Goal: Task Accomplishment & Management: Use online tool/utility

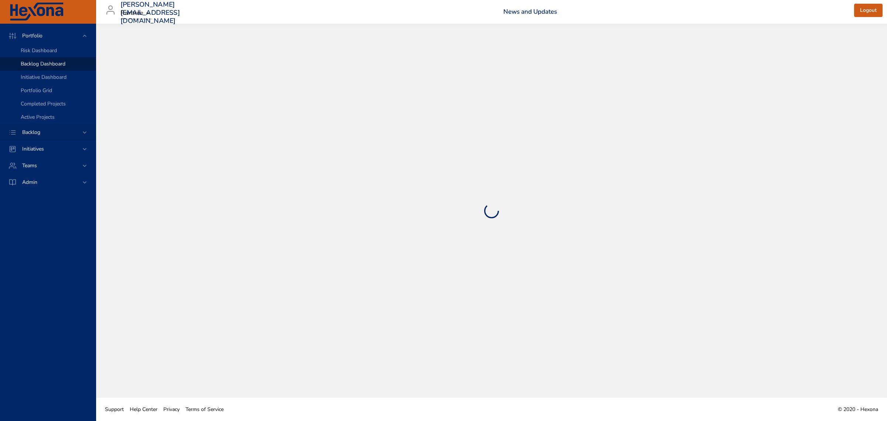
click at [36, 132] on span "Backlog" at bounding box center [31, 132] width 30 height 7
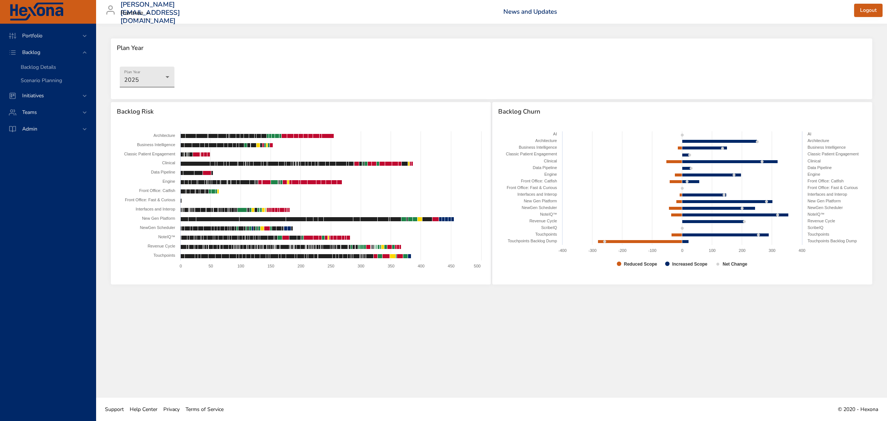
click at [166, 82] on body "Portfolio Backlog Backlog Details Scenario Planning Initiatives Teams Admin fau…" at bounding box center [443, 210] width 887 height 421
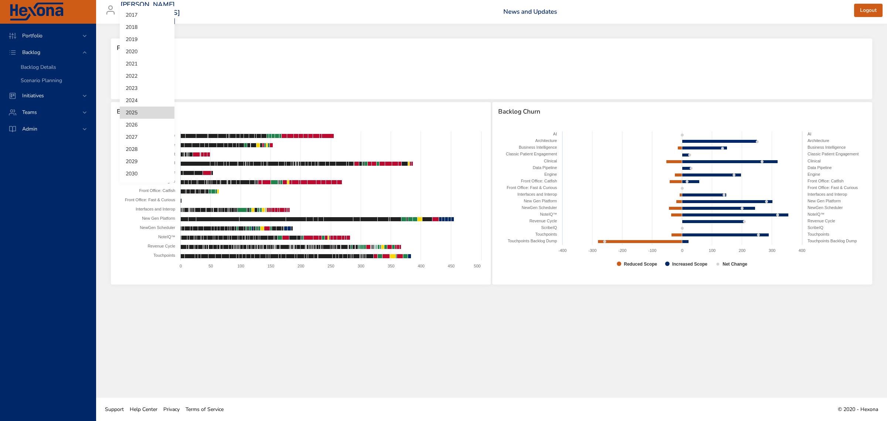
click at [156, 121] on li "2026" at bounding box center [147, 125] width 55 height 12
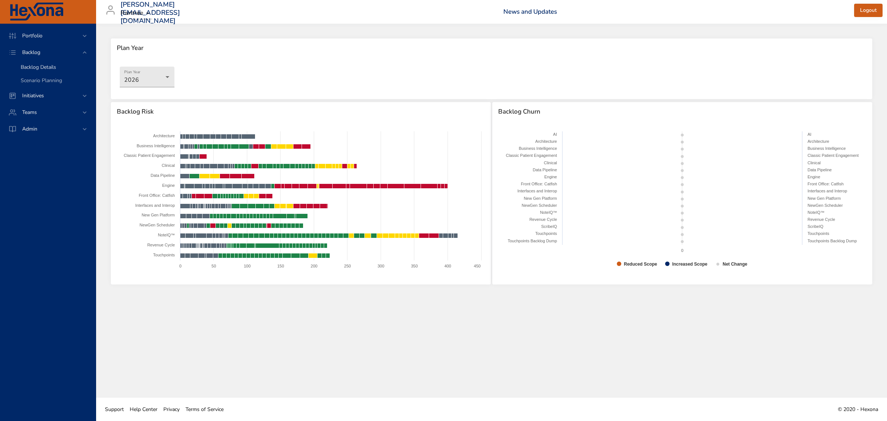
click at [34, 68] on span "Backlog Details" at bounding box center [38, 67] width 35 height 7
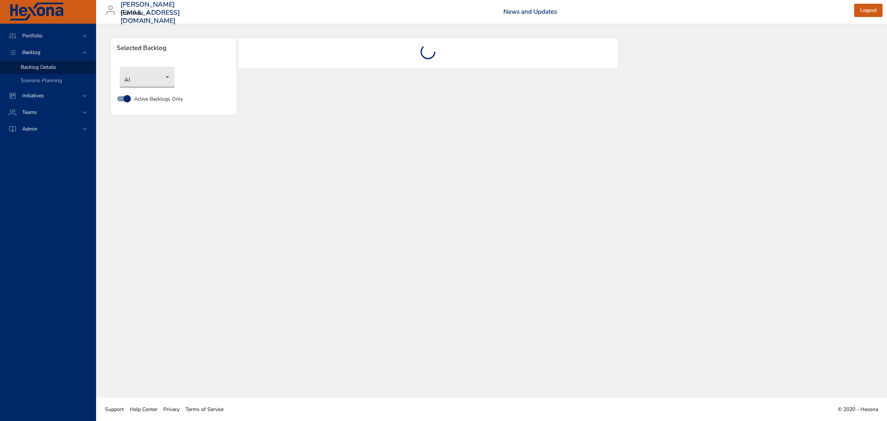
click at [152, 81] on body "Portfolio Backlog Backlog Details Scenario Planning Initiatives Teams Admin [PE…" at bounding box center [443, 210] width 887 height 421
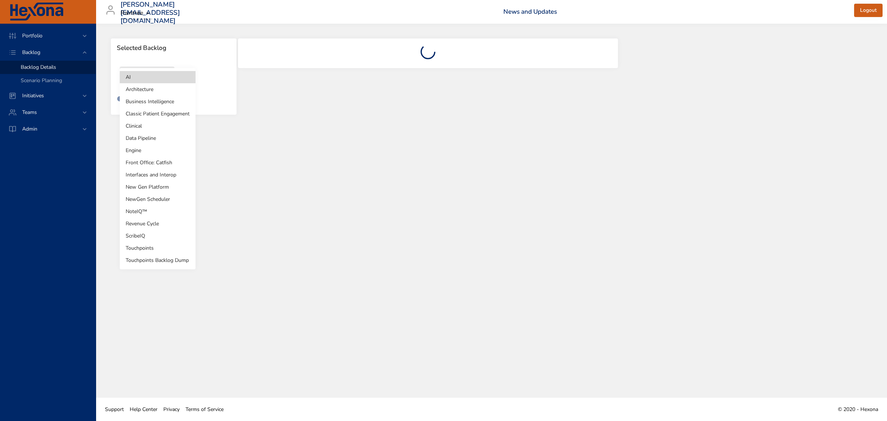
click at [155, 193] on li "NewGen Scheduler" at bounding box center [158, 199] width 76 height 12
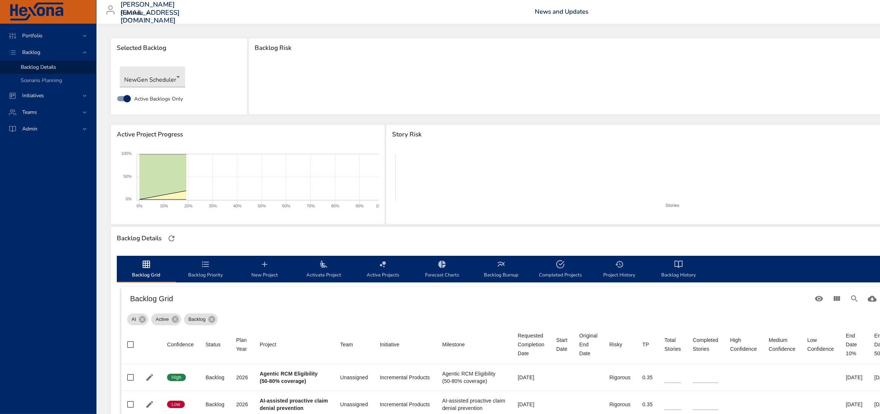
type input "*"
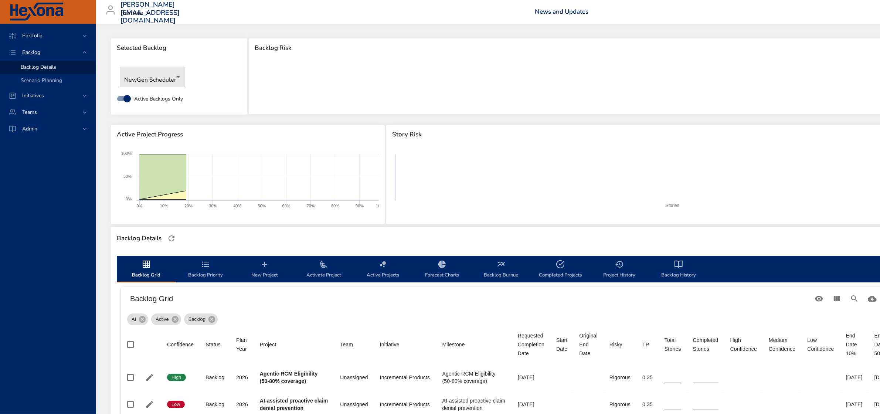
type input "*"
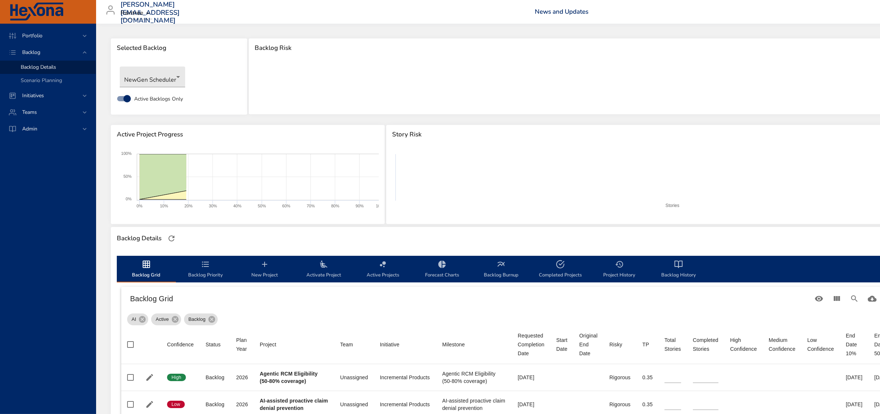
type input "*"
type input "**"
type input "*"
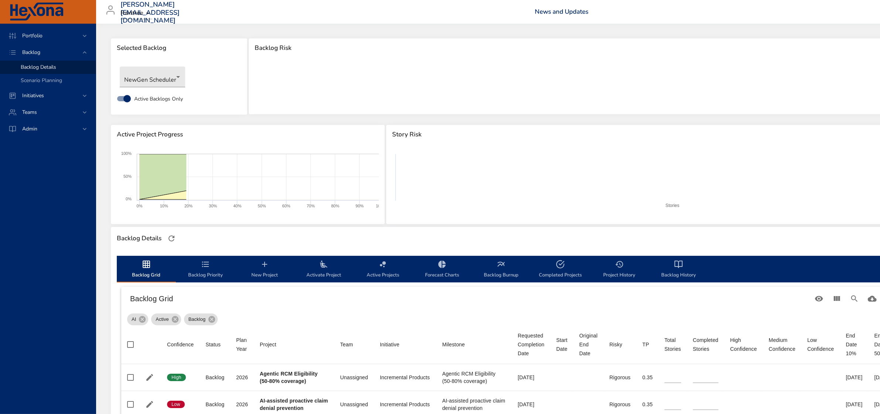
type input "*"
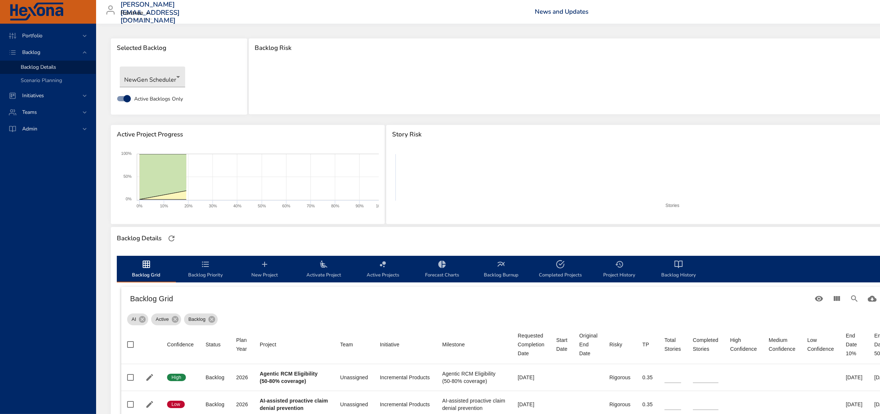
type input "*"
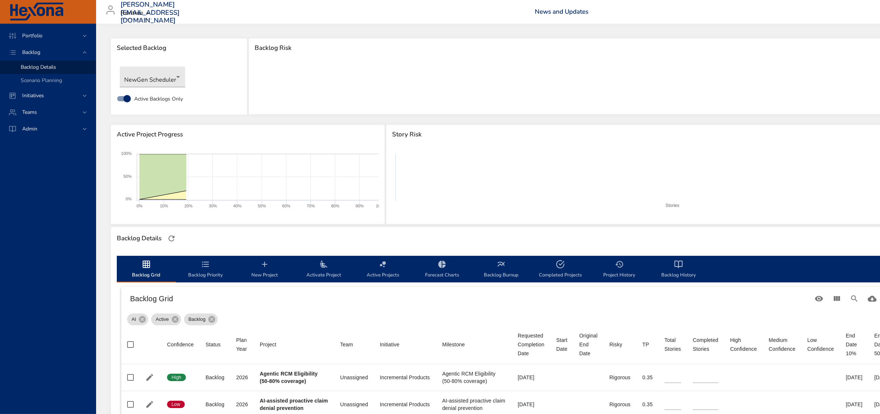
type input "*"
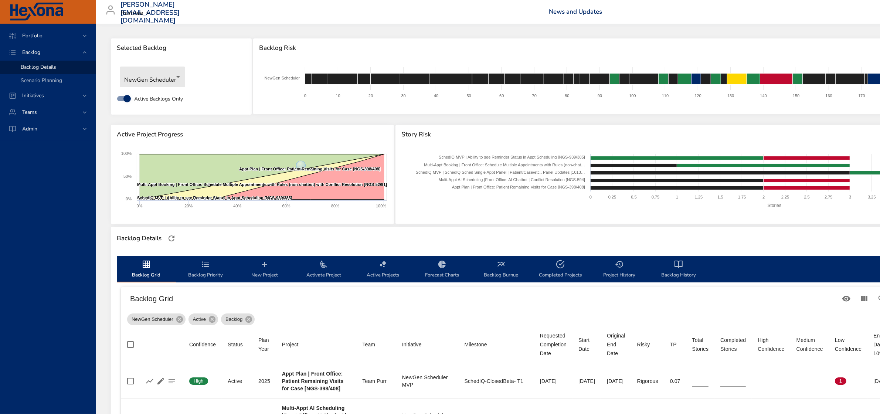
click at [454, 8] on div "fauzia.lala@raintreeinc.com Raintree News and Updates Logout" at bounding box center [537, 12] width 873 height 24
click at [42, 94] on span "Initiatives" at bounding box center [33, 95] width 34 height 7
click at [40, 37] on span "Portfolio" at bounding box center [32, 35] width 32 height 7
click at [41, 84] on link "Portfolio Grid" at bounding box center [48, 90] width 96 height 13
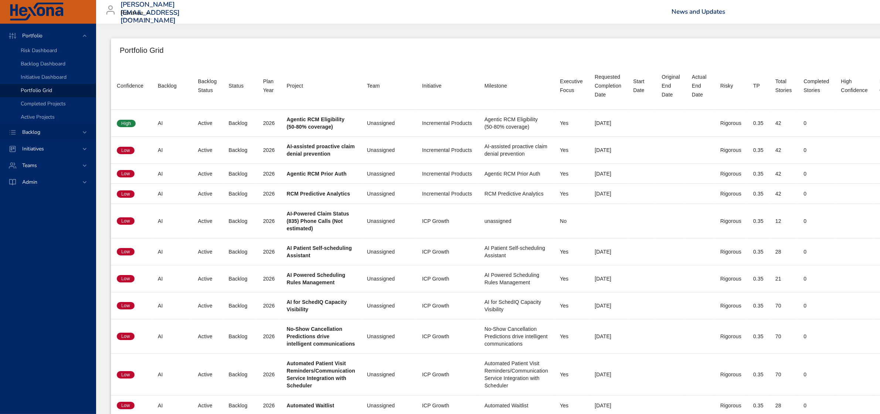
click at [28, 130] on span "Backlog" at bounding box center [31, 132] width 30 height 7
click at [41, 67] on span "Backlog Details" at bounding box center [38, 67] width 35 height 7
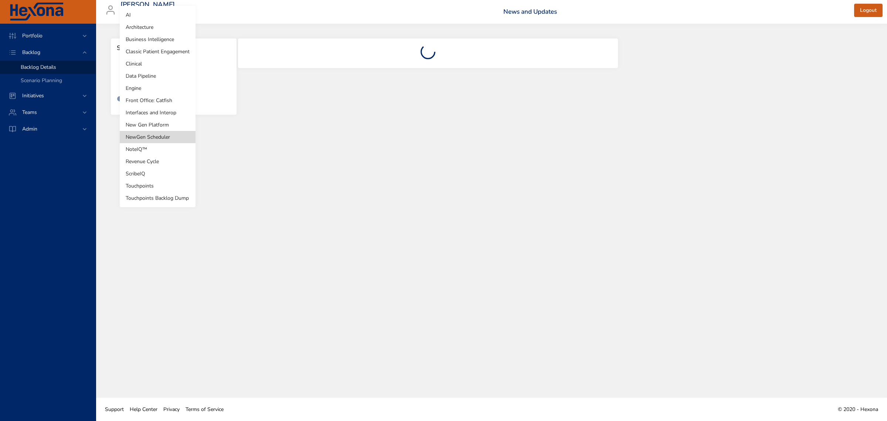
click at [145, 81] on body "Portfolio Backlog Backlog Details Scenario Planning Initiatives Teams Admin fau…" at bounding box center [443, 210] width 887 height 421
click at [136, 15] on li "AI" at bounding box center [158, 15] width 76 height 12
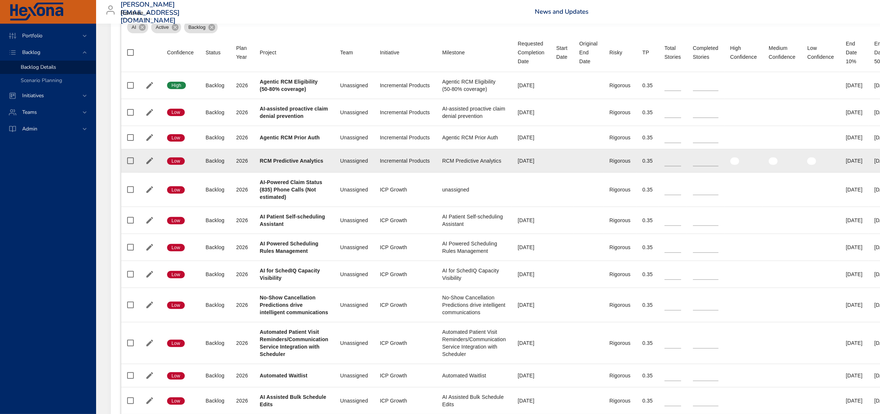
scroll to position [323, 0]
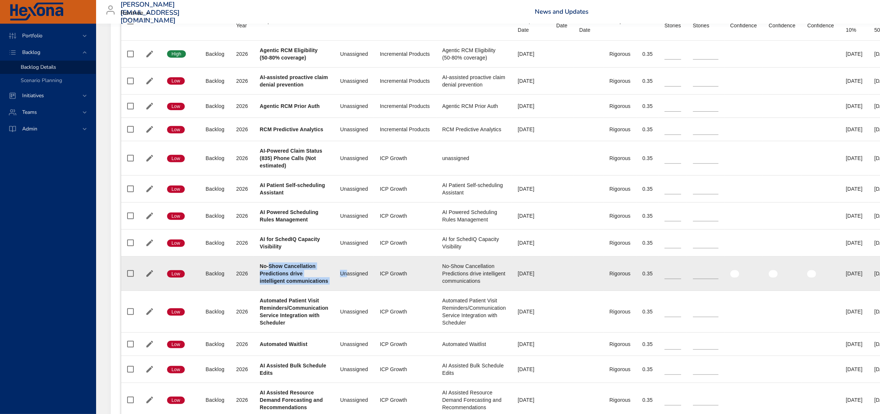
drag, startPoint x: 268, startPoint y: 267, endPoint x: 345, endPoint y: 285, distance: 78.7
click at [345, 285] on tr "Confidence Low Status Backlog Plan Year [DATE] Project No-Show Cancellation Pre…" at bounding box center [523, 274] width 804 height 34
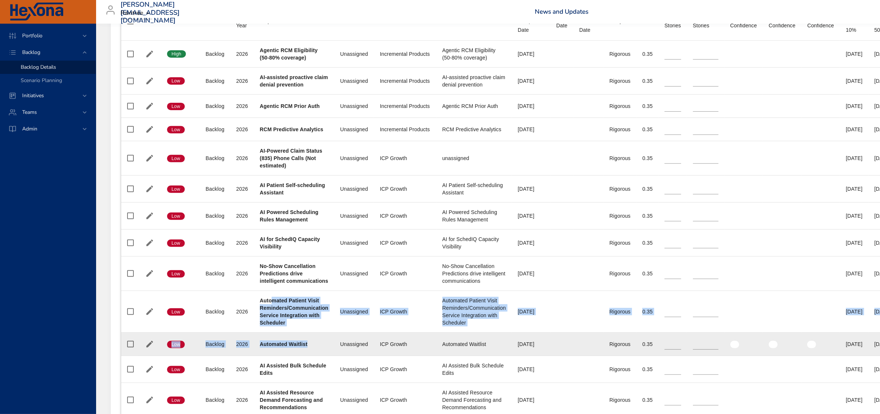
drag, startPoint x: 273, startPoint y: 301, endPoint x: 309, endPoint y: 339, distance: 53.3
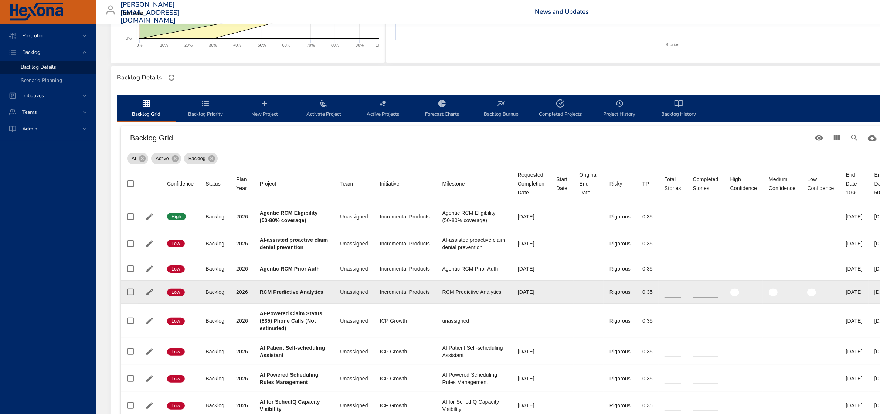
scroll to position [139, 0]
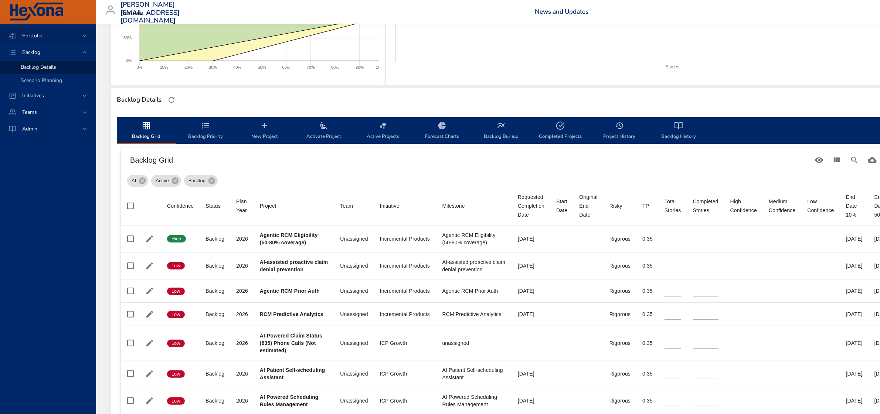
click at [31, 37] on span "Portfolio" at bounding box center [32, 35] width 32 height 7
click at [41, 87] on span "Portfolio Grid" at bounding box center [36, 90] width 31 height 7
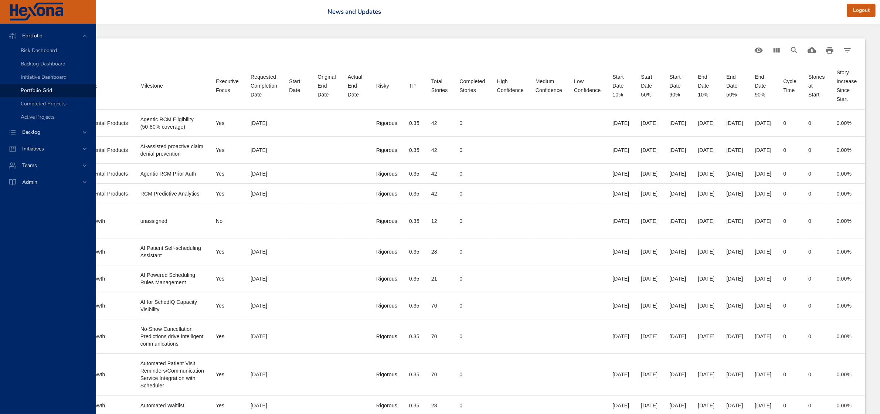
scroll to position [0, 429]
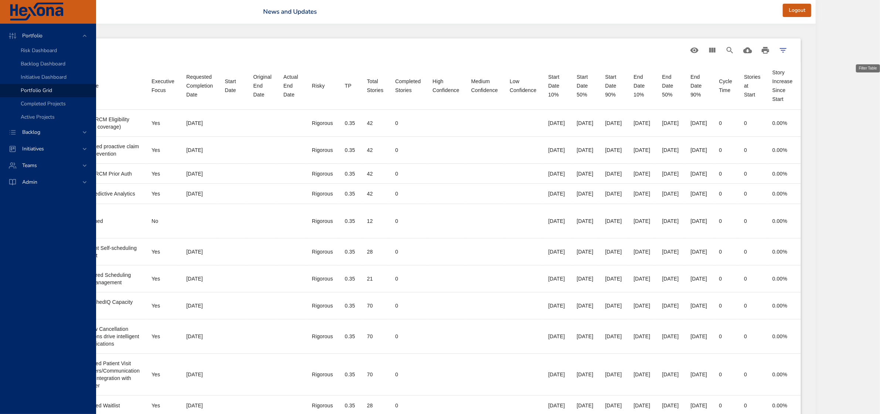
click at [788, 46] on icon "Filter Table" at bounding box center [783, 50] width 9 height 9
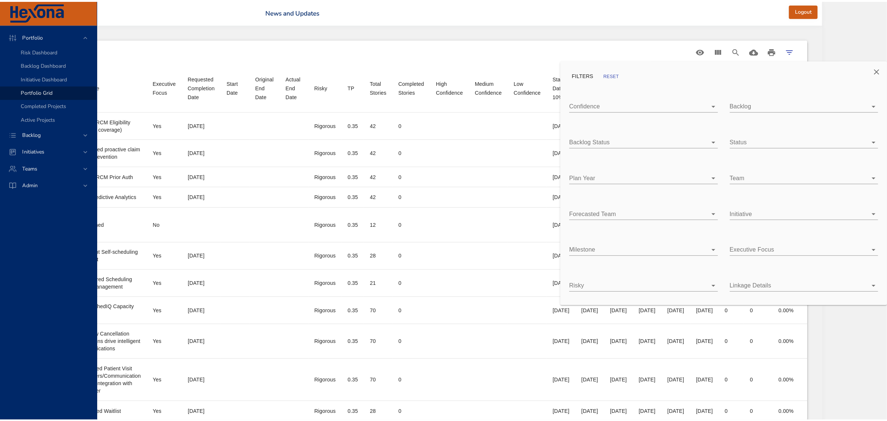
scroll to position [0, 422]
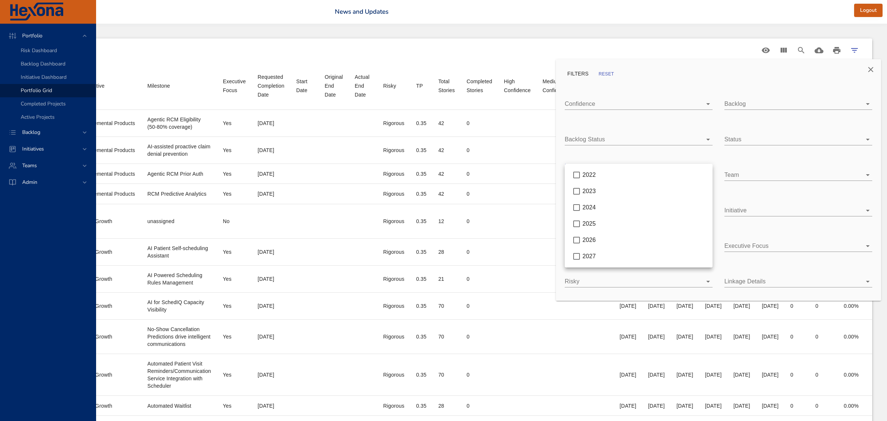
click at [550, 174] on body "Portfolio Risk Dashboard Backlog Dashboard Initiative Dashboard Portfolio Grid …" at bounding box center [106, 210] width 887 height 421
click at [590, 240] on span "2026" at bounding box center [589, 240] width 13 height 6
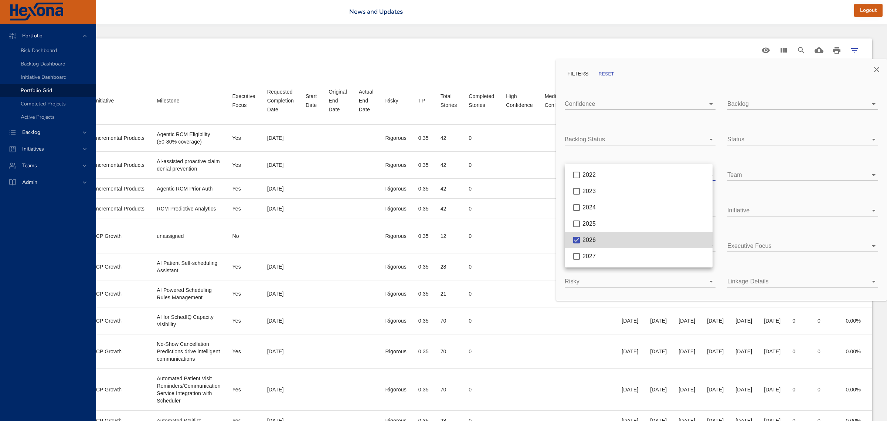
scroll to position [0, 376]
click at [667, 49] on div at bounding box center [443, 210] width 887 height 421
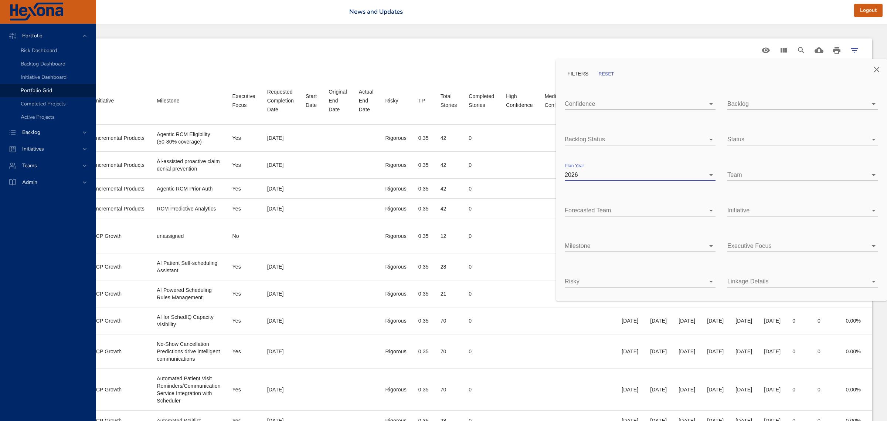
click at [580, 248] on body "Portfolio Risk Dashboard Backlog Dashboard Initiative Dashboard Portfolio Grid …" at bounding box center [135, 210] width 887 height 421
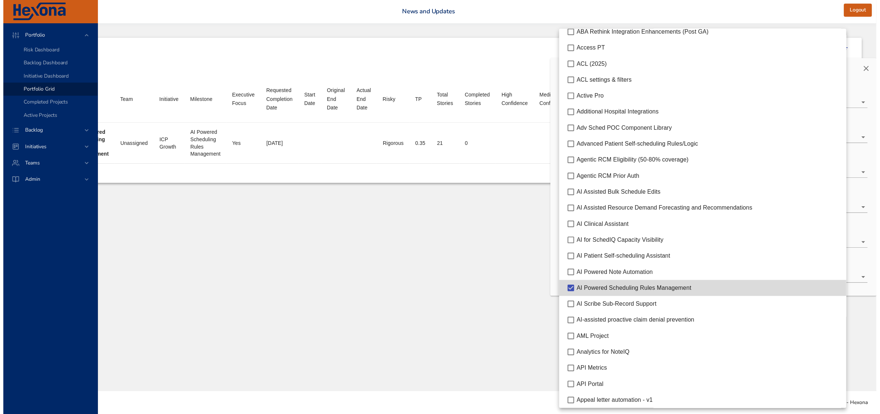
scroll to position [92, 0]
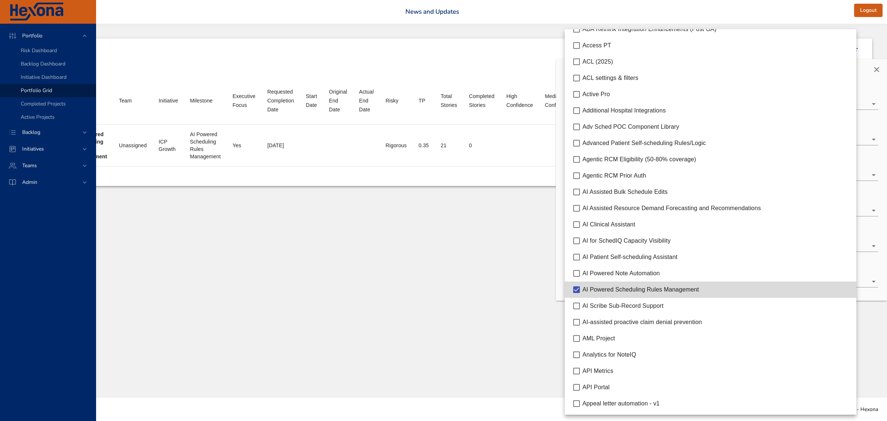
click at [450, 275] on div at bounding box center [443, 210] width 887 height 421
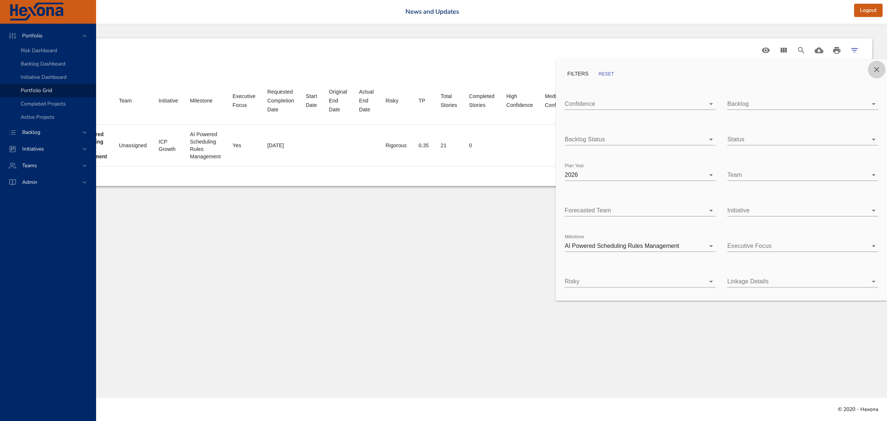
click at [878, 67] on icon "Close" at bounding box center [876, 69] width 9 height 9
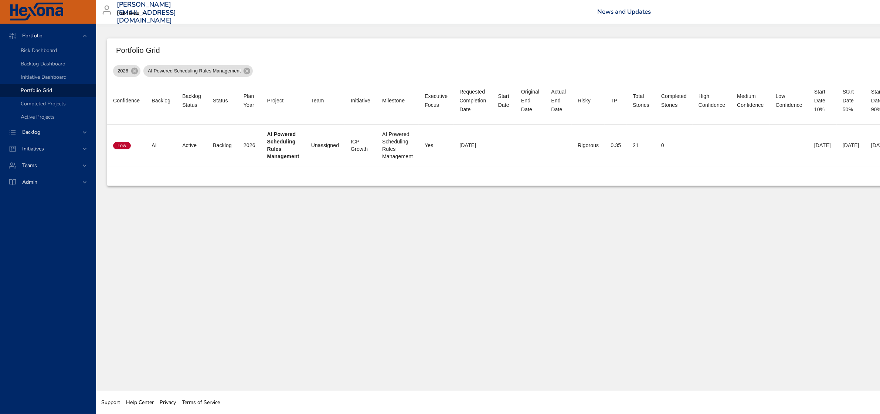
scroll to position [0, 0]
click at [42, 135] on span "Backlog" at bounding box center [31, 132] width 30 height 7
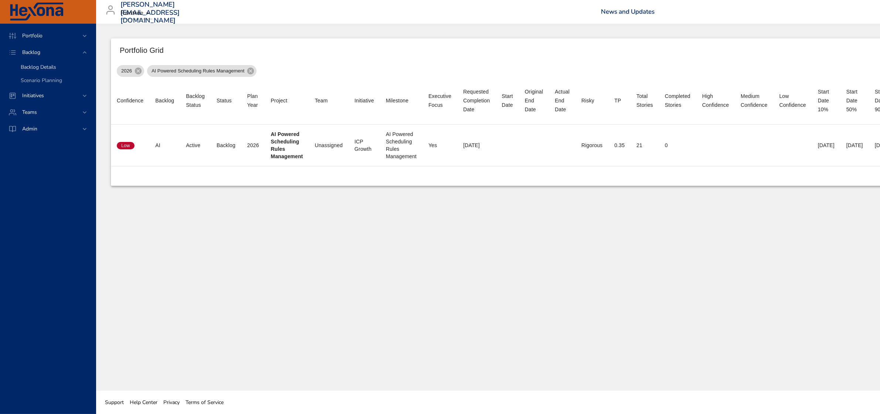
click at [44, 69] on span "Backlog Details" at bounding box center [38, 67] width 35 height 7
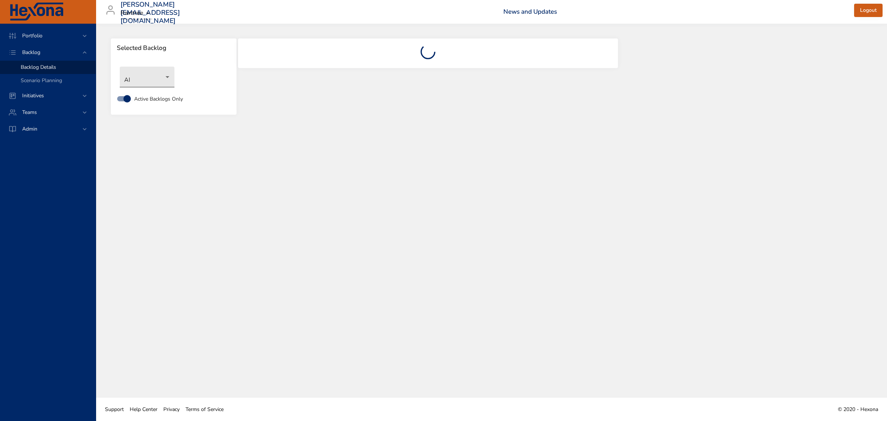
click at [143, 80] on body "Portfolio Backlog Backlog Details Scenario Planning Initiatives Teams Admin fau…" at bounding box center [443, 210] width 887 height 421
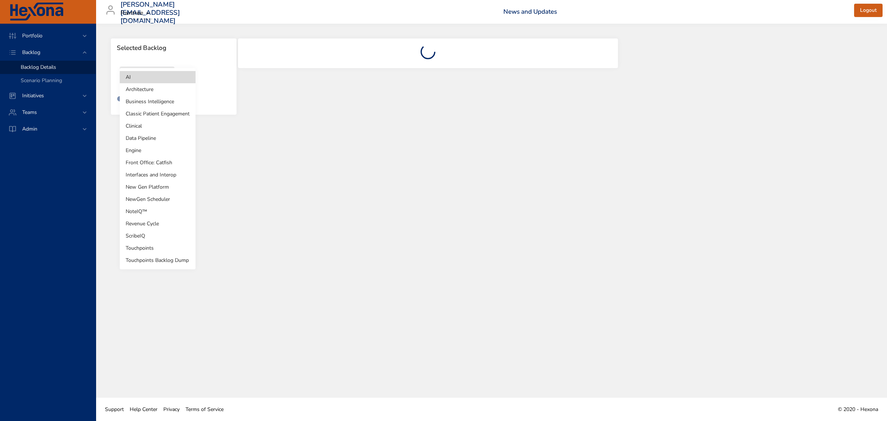
click at [143, 195] on li "NewGen Scheduler" at bounding box center [158, 199] width 76 height 12
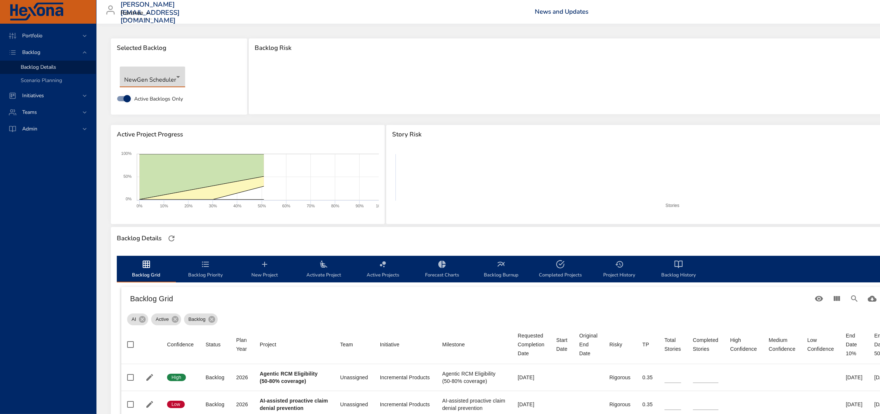
type input "*"
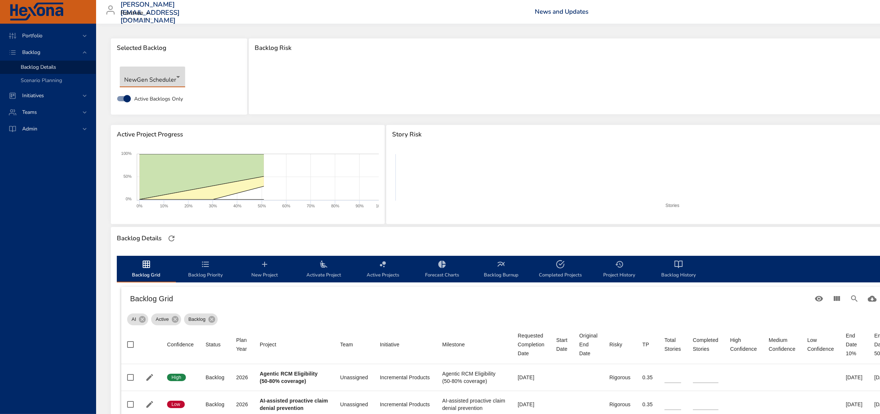
type input "*"
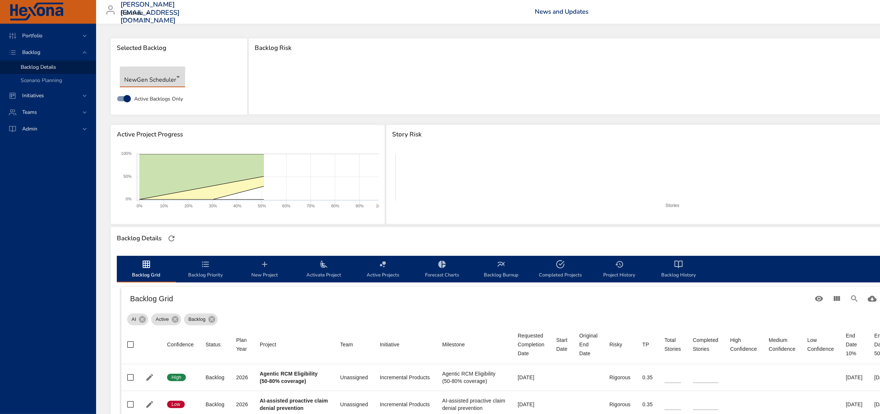
type input "*"
type input "**"
type input "*"
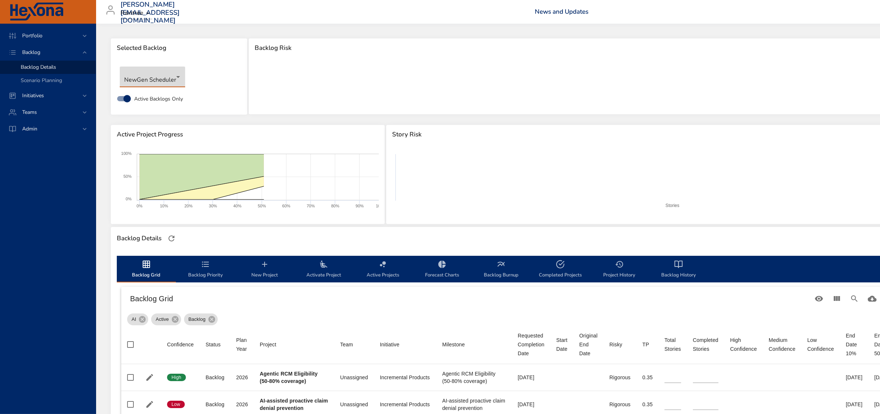
type input "*"
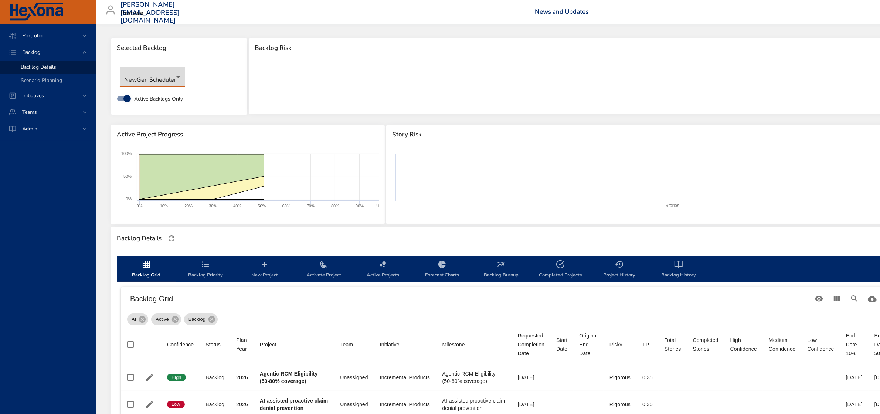
type input "*"
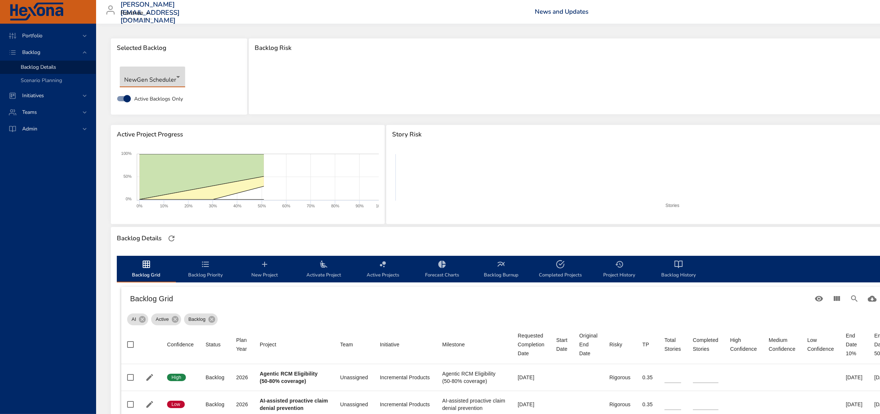
type input "*"
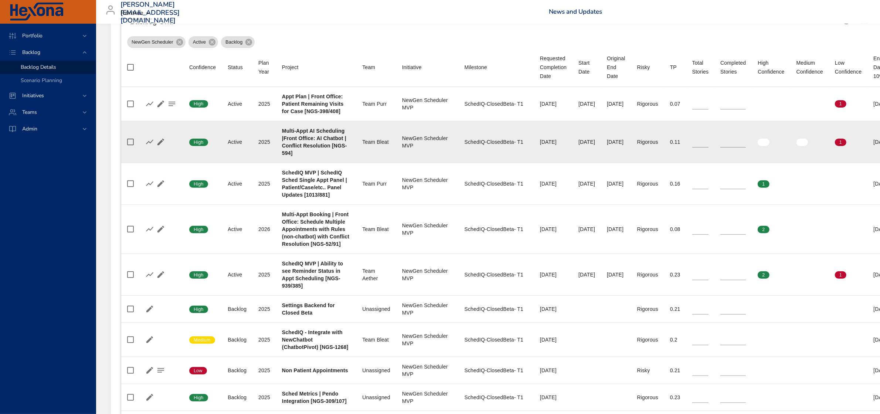
scroll to position [323, 0]
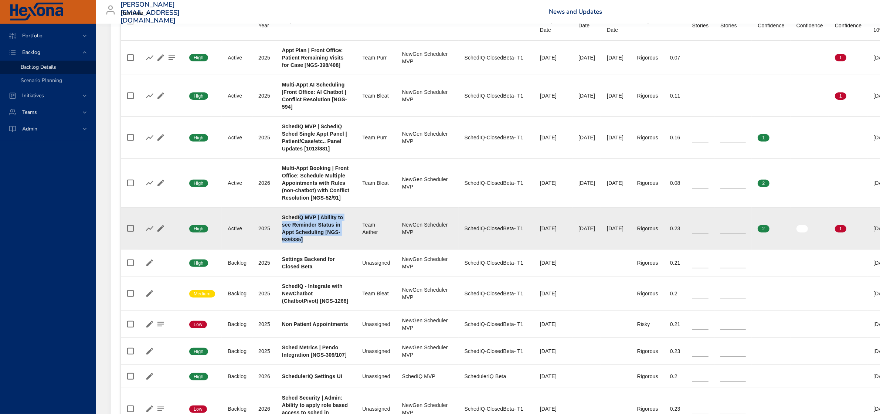
drag, startPoint x: 299, startPoint y: 217, endPoint x: 331, endPoint y: 247, distance: 44.0
click at [331, 247] on td "Project SchedIQ MVP | Ability to see Reminder Status in Appt Scheduling [NGS-93…" at bounding box center [316, 229] width 80 height 42
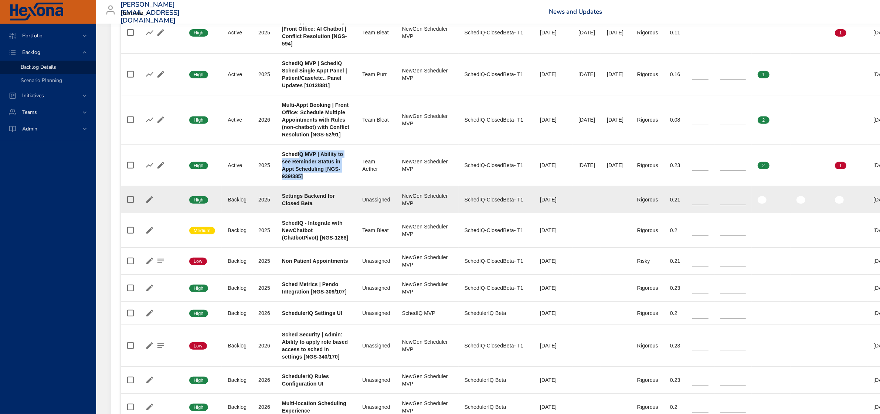
scroll to position [416, 0]
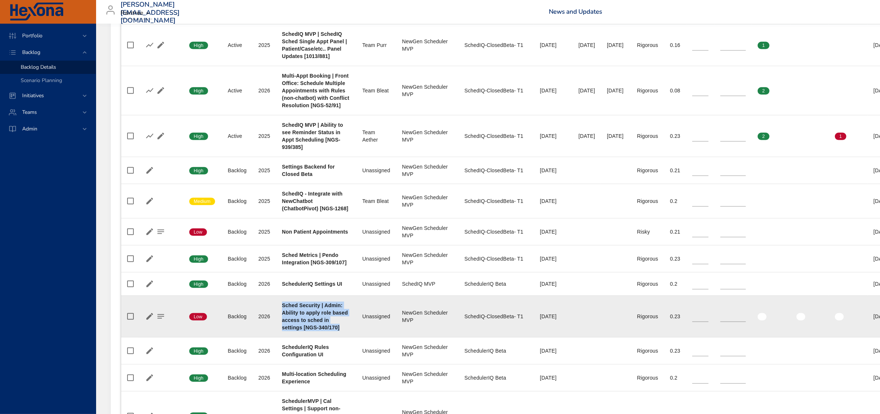
drag, startPoint x: 283, startPoint y: 304, endPoint x: 336, endPoint y: 299, distance: 53.8
click at [339, 329] on div "Sched Security | Admin: Ability to apply role based access to sched in settings…" at bounding box center [316, 317] width 68 height 30
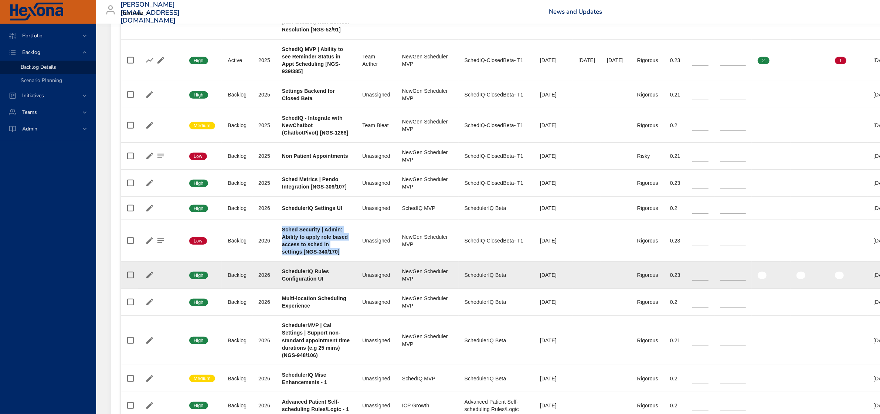
scroll to position [508, 0]
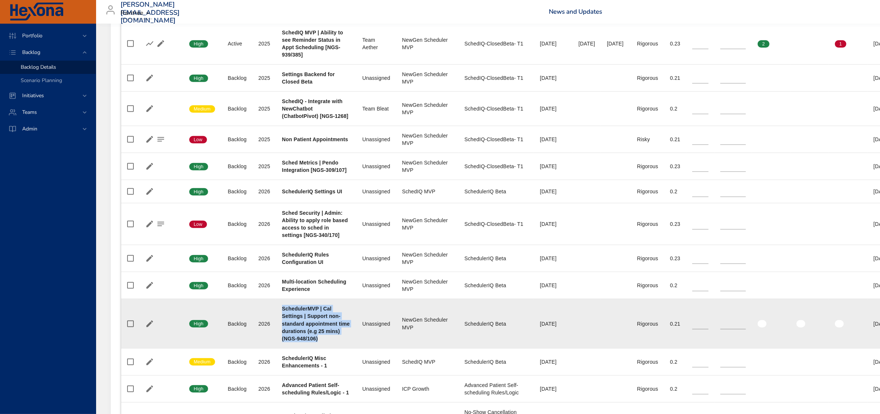
drag, startPoint x: 281, startPoint y: 312, endPoint x: 324, endPoint y: 340, distance: 51.5
click at [324, 340] on td "Project SchedulerMVP | Cal Settings | Support non-standard appointment time dur…" at bounding box center [316, 323] width 80 height 49
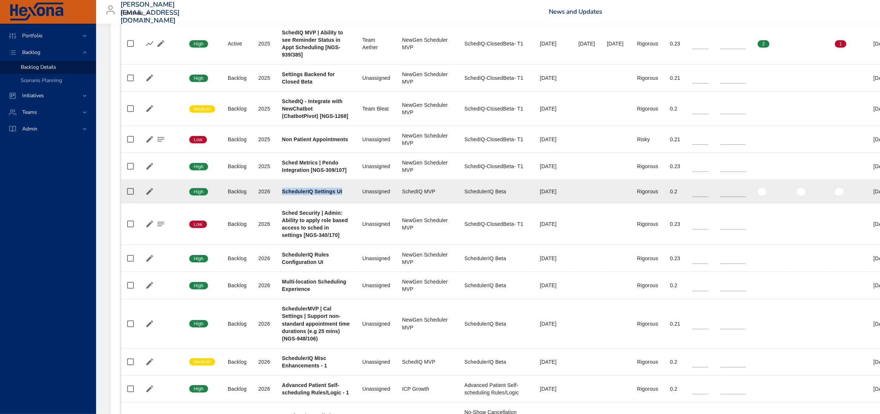
drag, startPoint x: 283, startPoint y: 191, endPoint x: 339, endPoint y: 193, distance: 55.8
click at [339, 193] on b "SchedulerIQ Settings UI" at bounding box center [312, 192] width 60 height 6
drag, startPoint x: 461, startPoint y: 193, endPoint x: 507, endPoint y: 191, distance: 46.2
click at [507, 191] on div "SchedulerIQ Beta" at bounding box center [497, 191] width 64 height 7
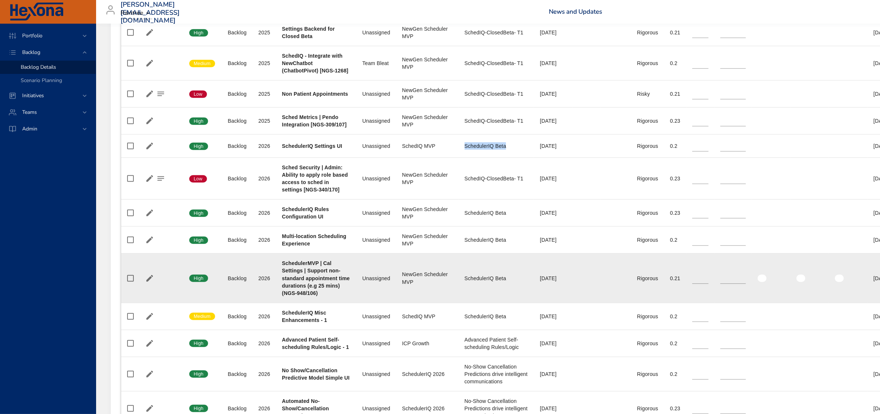
scroll to position [555, 0]
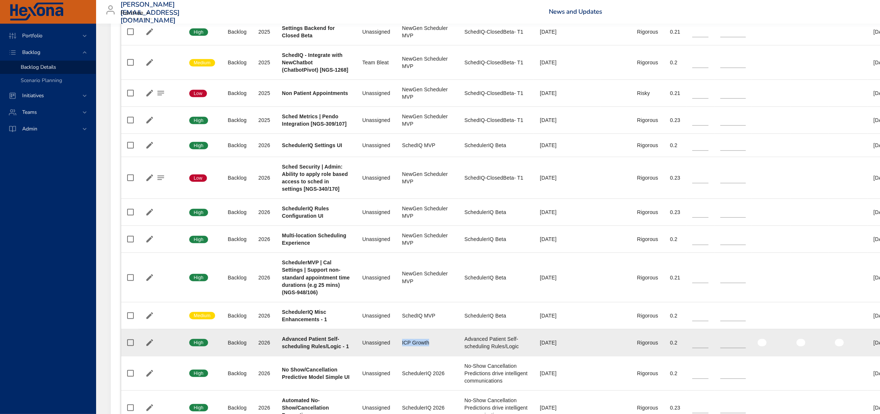
drag, startPoint x: 399, startPoint y: 344, endPoint x: 433, endPoint y: 343, distance: 34.4
click at [433, 343] on div "ICP Growth" at bounding box center [427, 342] width 51 height 7
click at [411, 341] on div "ICP Growth" at bounding box center [427, 342] width 51 height 7
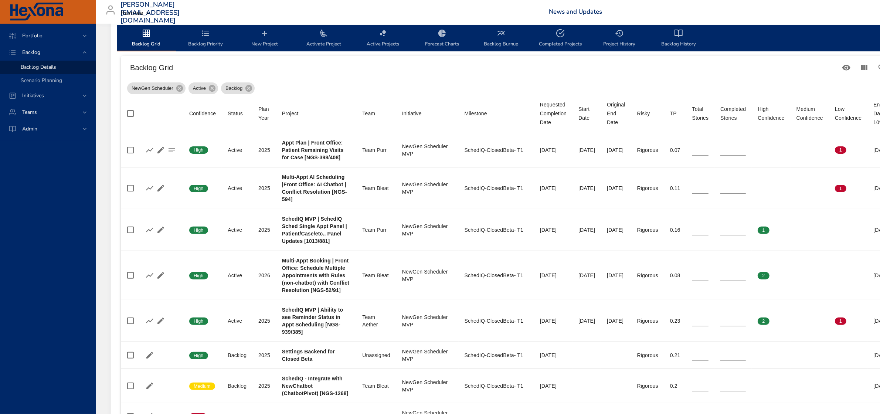
scroll to position [185, 0]
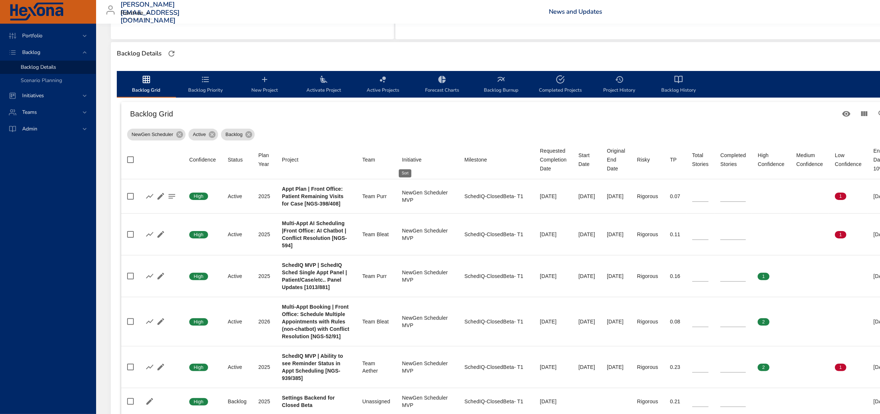
click at [418, 157] on div "Initiative" at bounding box center [412, 159] width 20 height 9
type input "*"
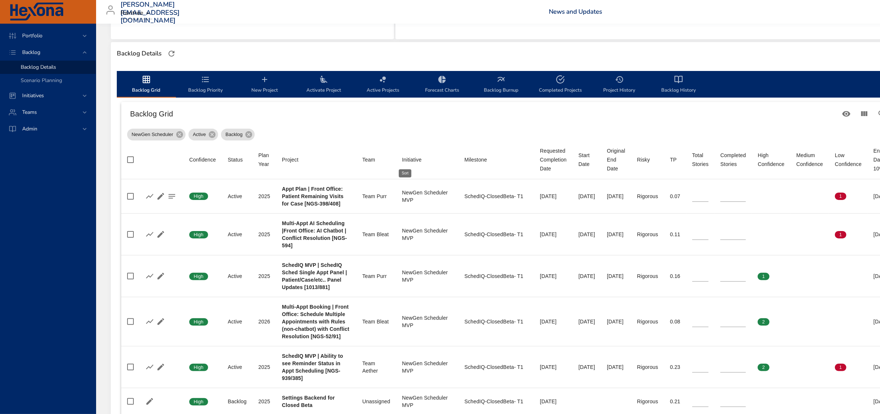
type input "*"
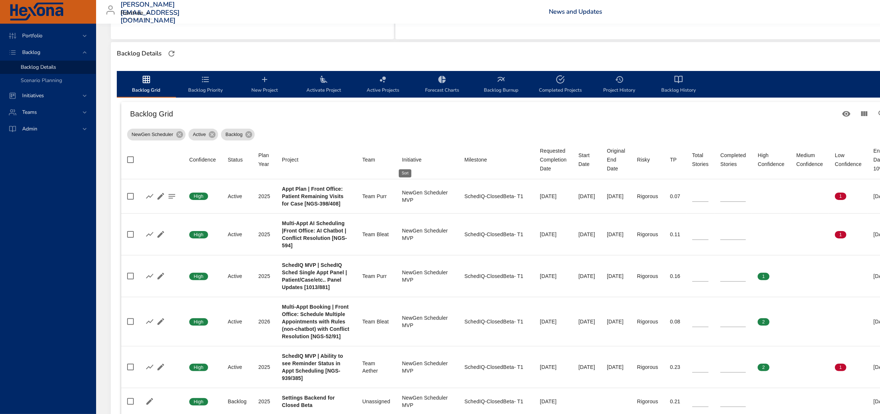
type input "*"
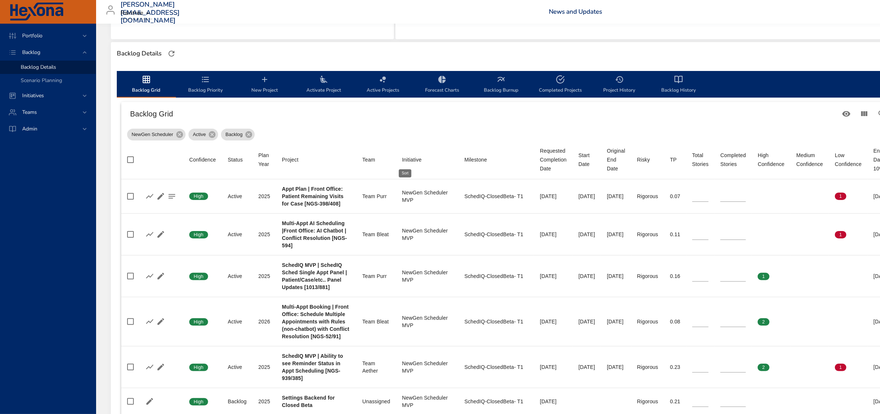
type input "*"
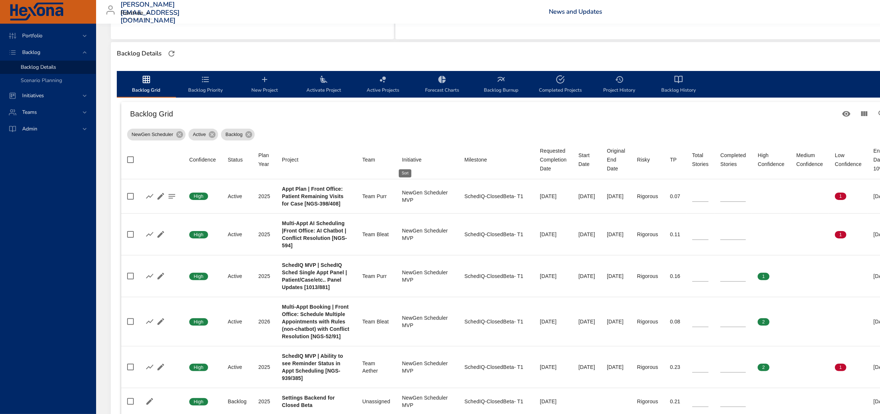
type input "*"
type input "**"
type input "*"
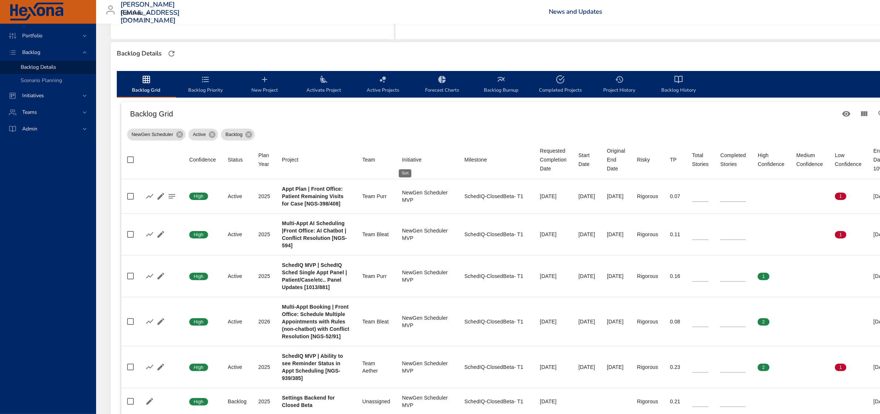
type input "*"
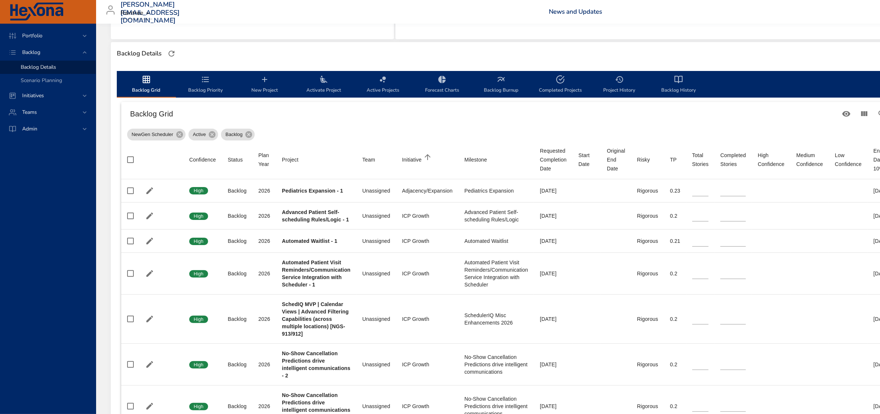
click at [413, 160] on div "Initiative" at bounding box center [412, 159] width 20 height 9
type input "*"
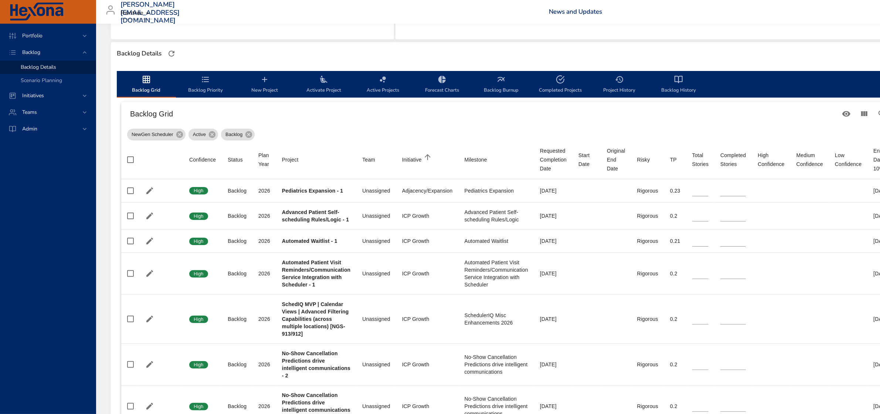
type input "*"
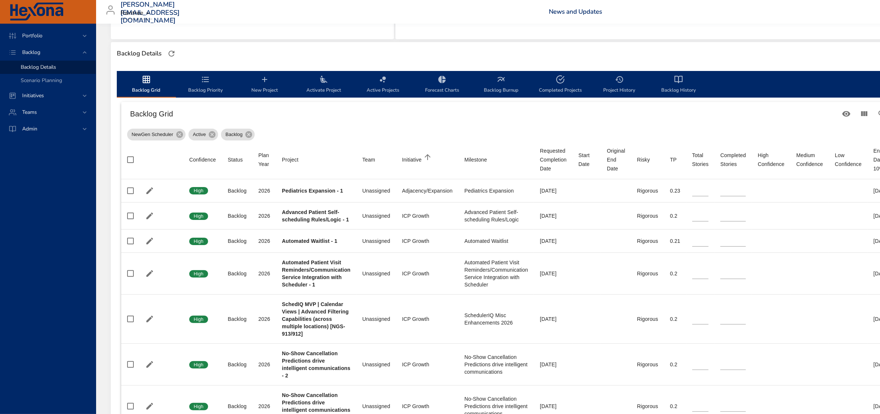
type input "*"
type input "**"
type input "*"
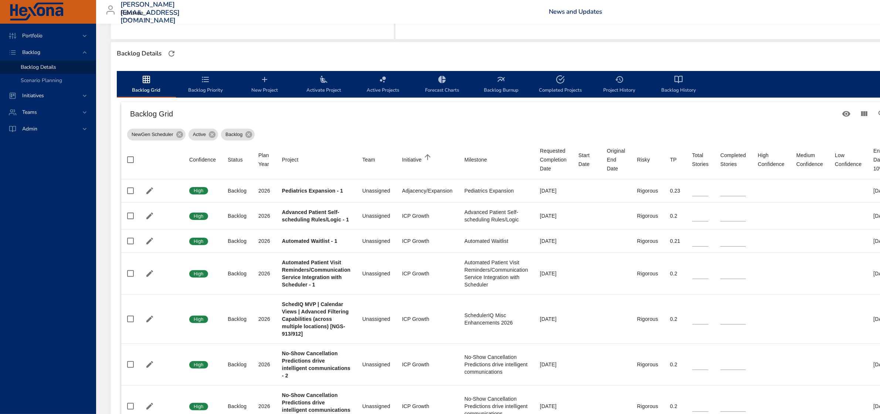
type input "*"
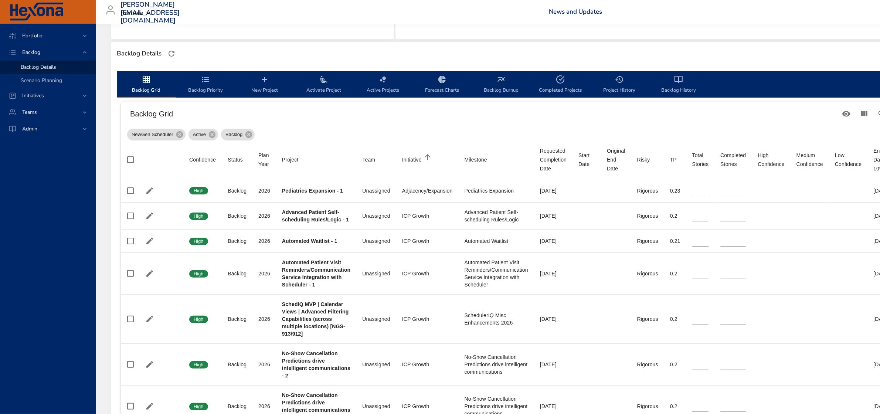
type input "*"
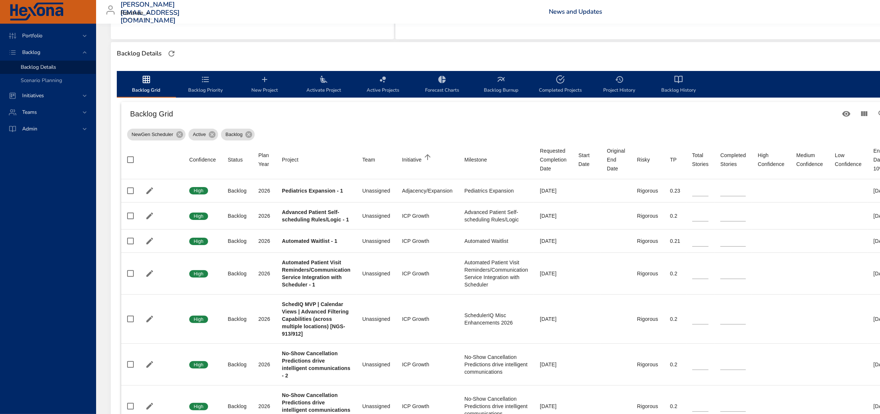
type input "*"
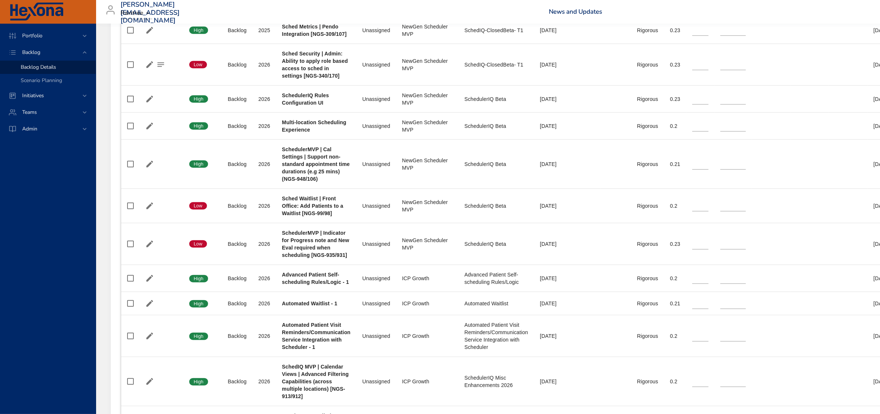
scroll to position [878, 0]
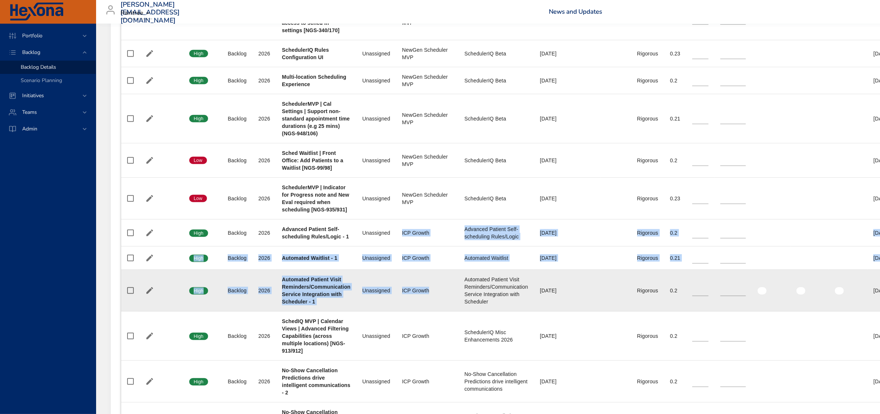
drag, startPoint x: 397, startPoint y: 234, endPoint x: 430, endPoint y: 294, distance: 68.2
click at [430, 294] on tbody "Confidence High Status Backlog Plan Year 2026 Project No Show/Cancellation Pred…" at bounding box center [537, 71] width 832 height 1170
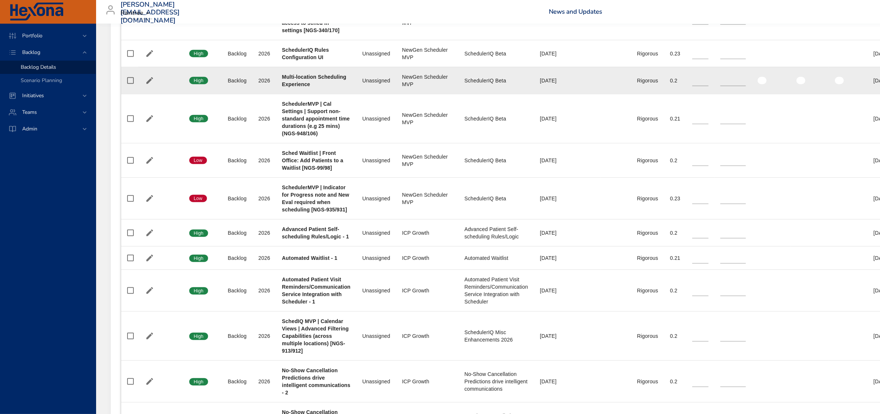
click at [469, 82] on div "SchedulerIQ Beta" at bounding box center [497, 80] width 64 height 7
drag, startPoint x: 461, startPoint y: 82, endPoint x: 508, endPoint y: 80, distance: 46.7
click at [508, 80] on div "SchedulerIQ Beta" at bounding box center [497, 80] width 64 height 7
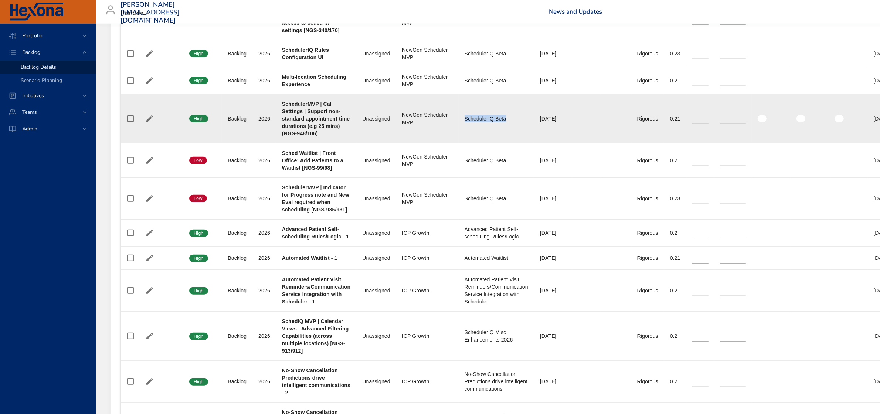
drag, startPoint x: 461, startPoint y: 121, endPoint x: 505, endPoint y: 117, distance: 43.8
click at [505, 117] on div "SchedulerIQ Beta" at bounding box center [497, 118] width 64 height 7
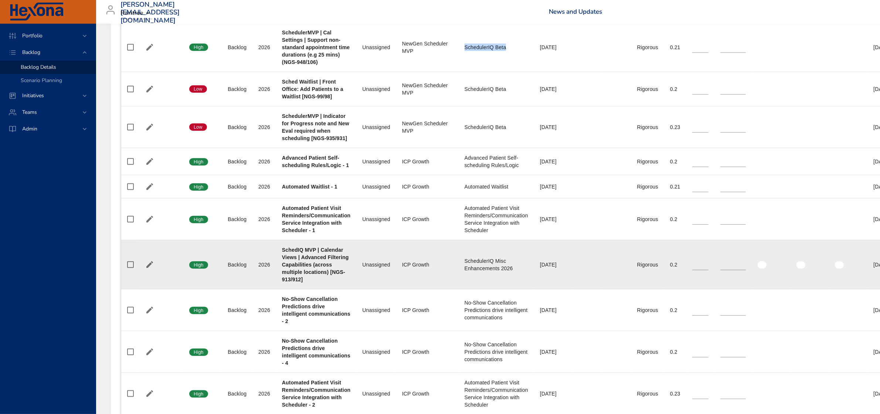
scroll to position [970, 0]
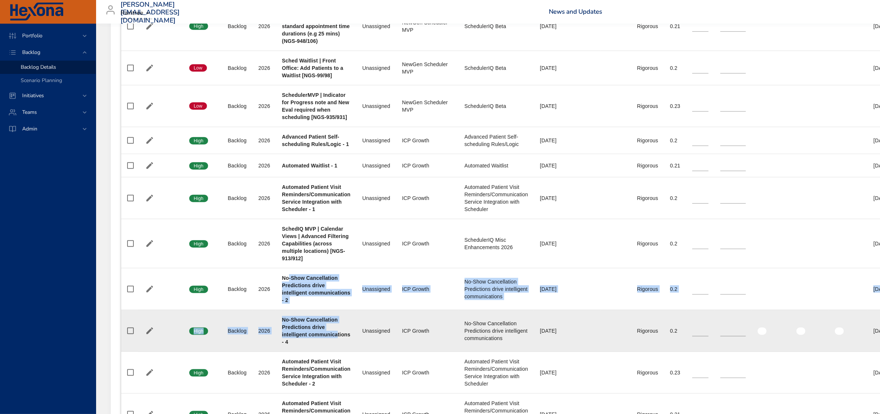
drag, startPoint x: 289, startPoint y: 284, endPoint x: 335, endPoint y: 340, distance: 73.1
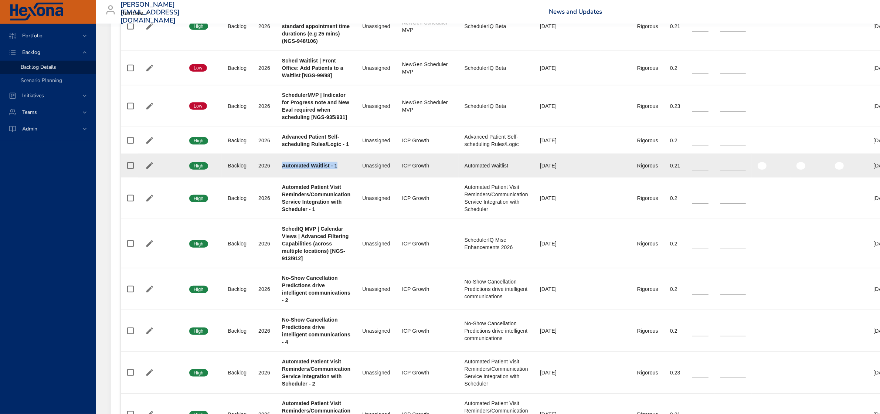
drag, startPoint x: 280, startPoint y: 167, endPoint x: 340, endPoint y: 167, distance: 59.9
click at [340, 167] on td "Project Automated Waitlist - 1" at bounding box center [316, 165] width 80 height 23
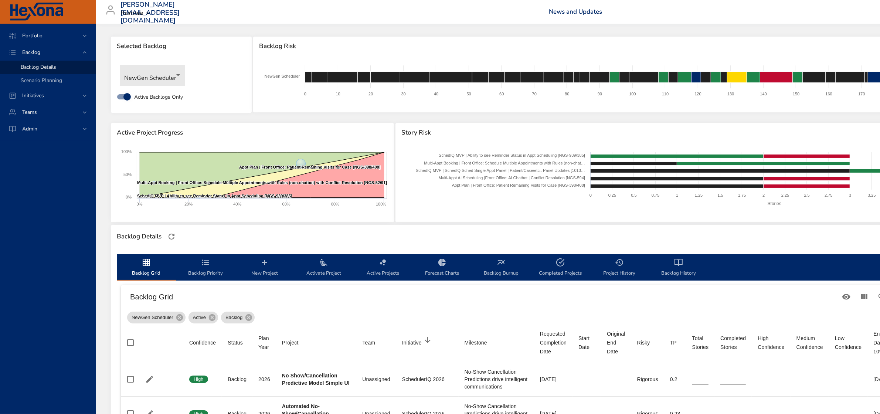
scroll to position [0, 0]
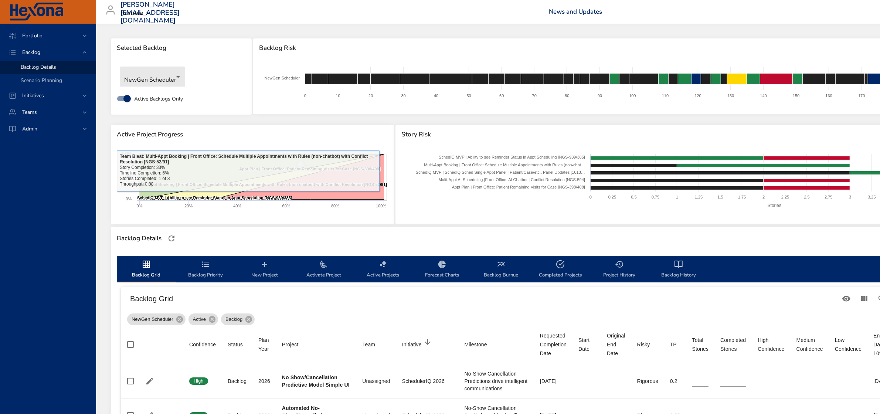
click at [194, 262] on span "Backlog Priority" at bounding box center [205, 270] width 50 height 20
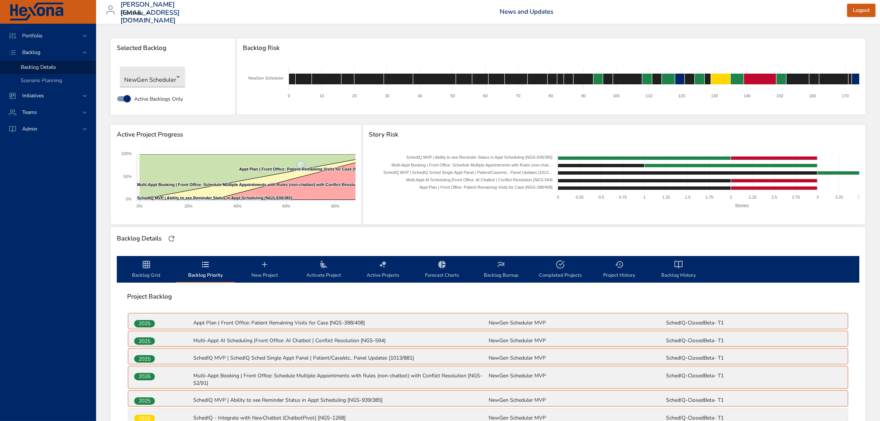
click at [126, 276] on span "Backlog Grid" at bounding box center [146, 270] width 50 height 20
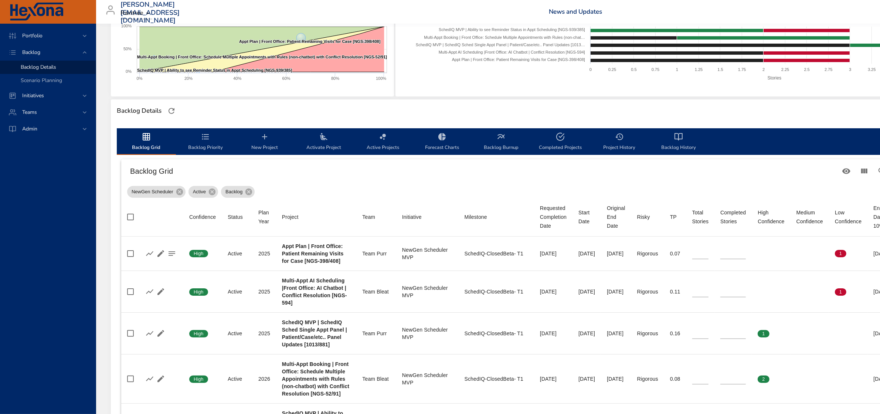
scroll to position [92, 0]
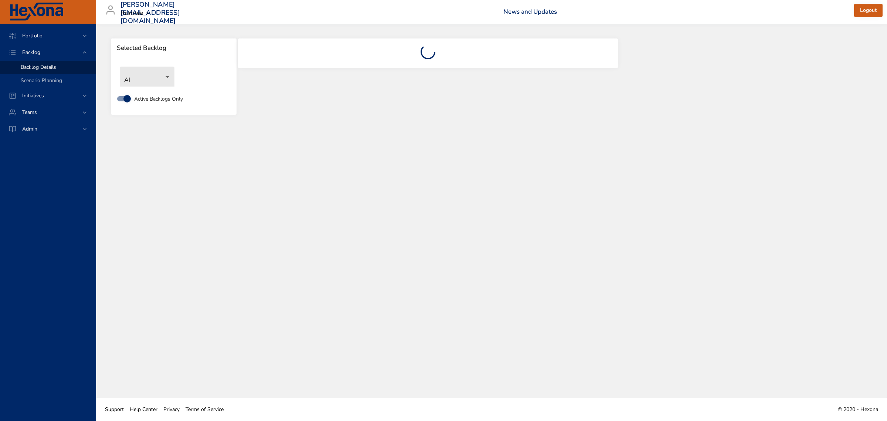
click at [151, 82] on body "Portfolio Backlog Backlog Details Scenario Planning Initiatives Teams Admin [PE…" at bounding box center [443, 210] width 887 height 421
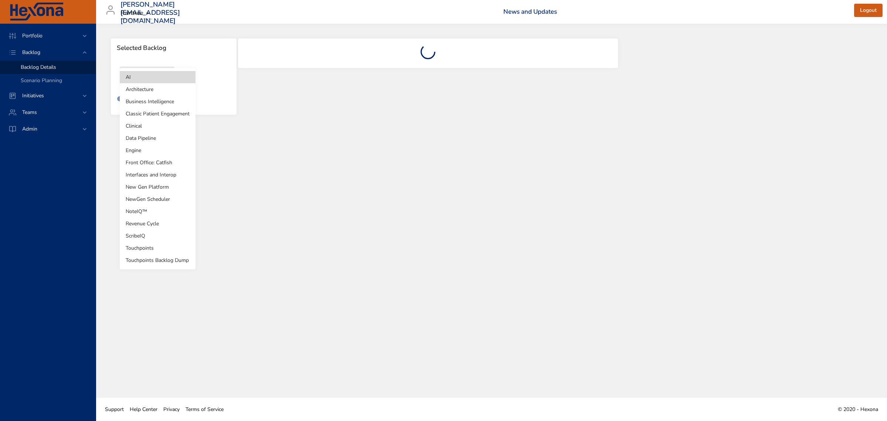
click at [156, 201] on li "NewGen Scheduler" at bounding box center [158, 199] width 76 height 12
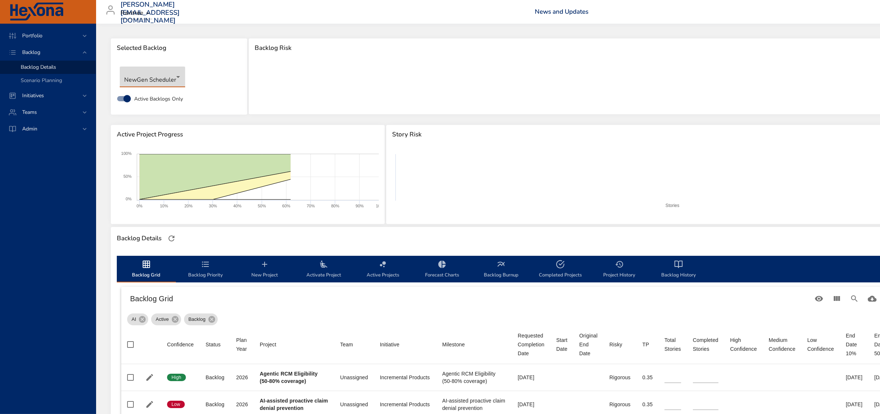
type input "*"
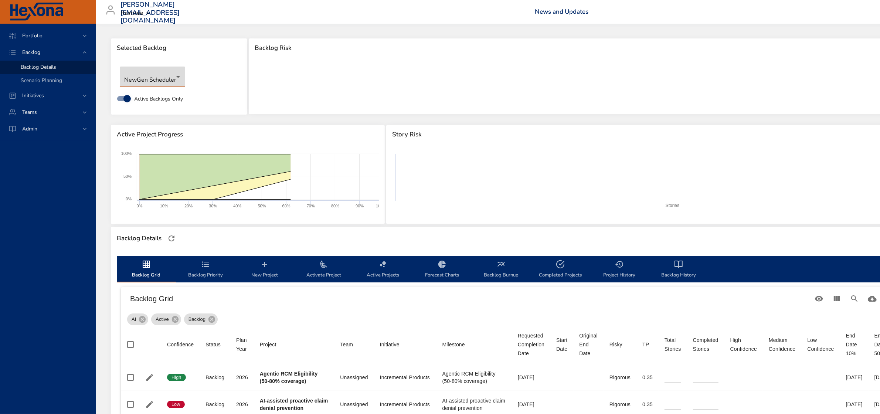
type input "*"
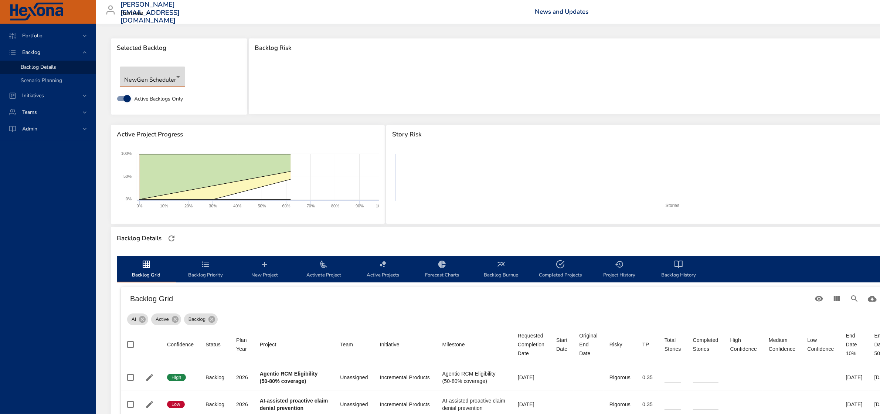
type input "*"
type input "**"
type input "*"
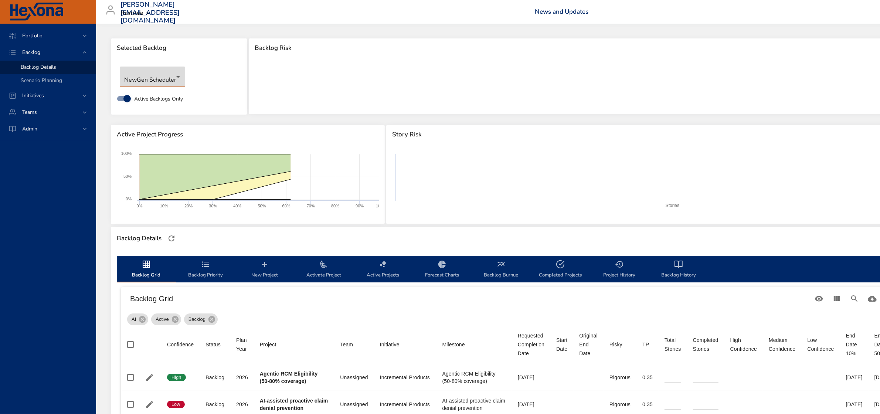
type input "*"
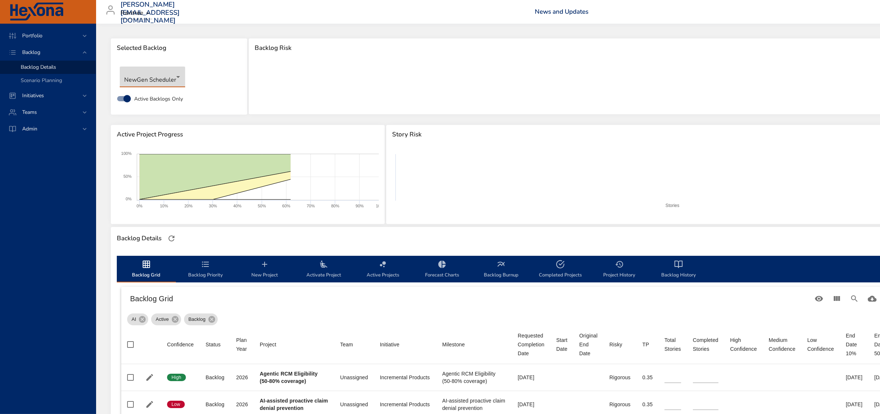
type input "*"
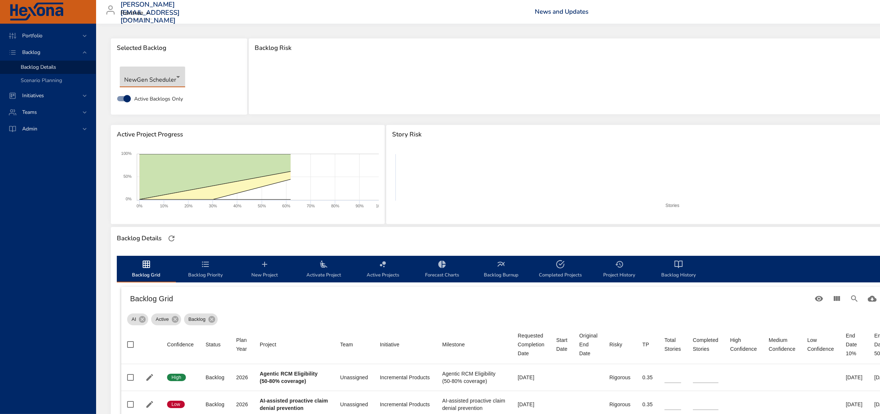
type input "*"
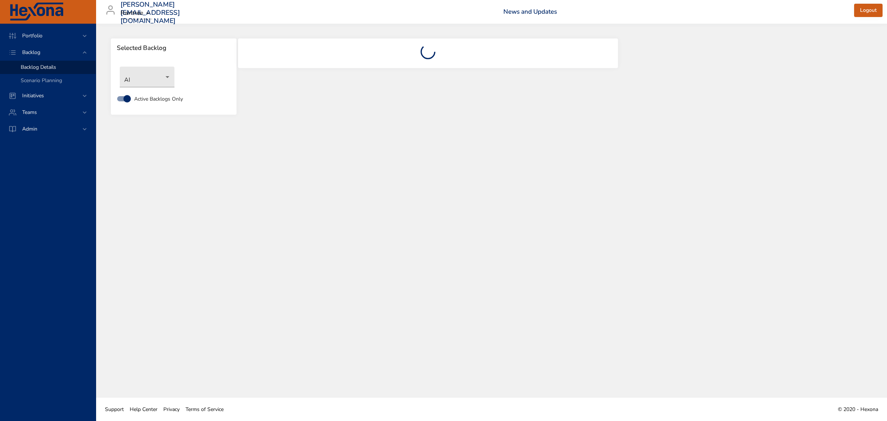
click at [155, 88] on div "AI" at bounding box center [173, 77] width 115 height 28
click at [154, 80] on body "Portfolio Backlog Backlog Details Scenario Planning Initiatives Teams Admin [PE…" at bounding box center [443, 210] width 887 height 421
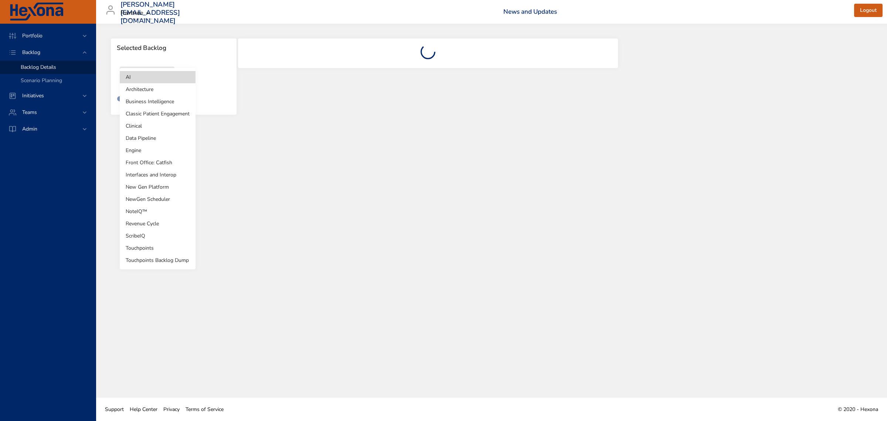
click at [163, 196] on li "NewGen Scheduler" at bounding box center [158, 199] width 76 height 12
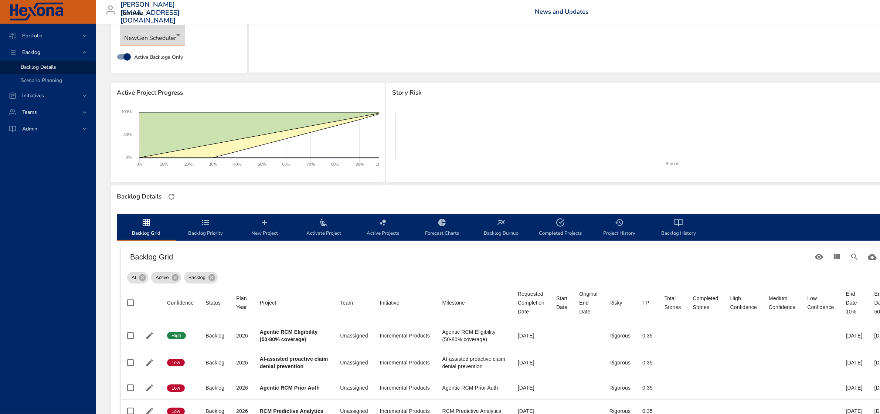
scroll to position [92, 0]
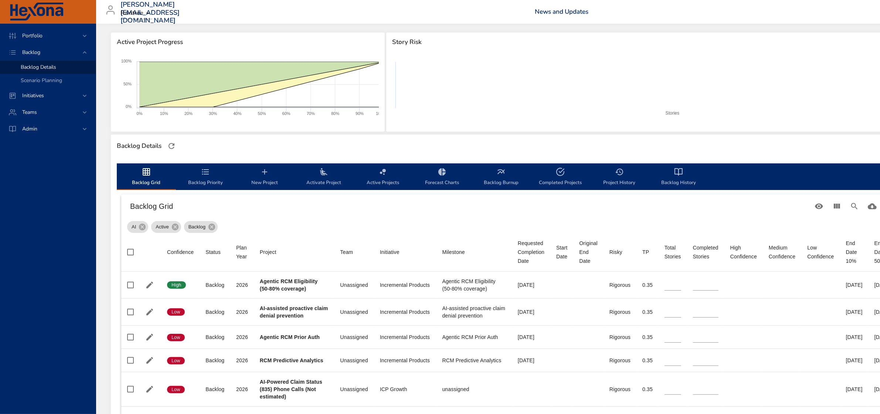
type input "*"
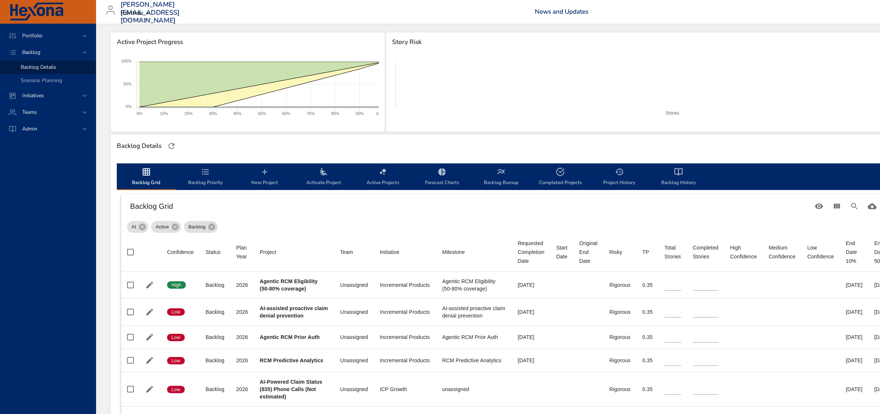
type input "*"
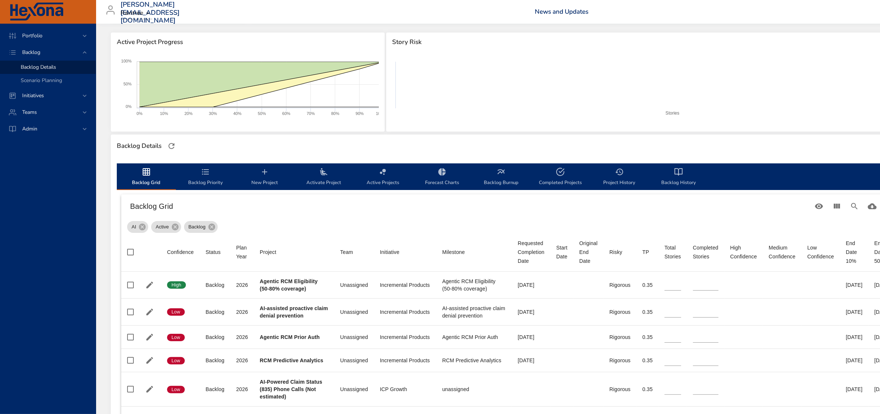
type input "*"
type input "**"
type input "*"
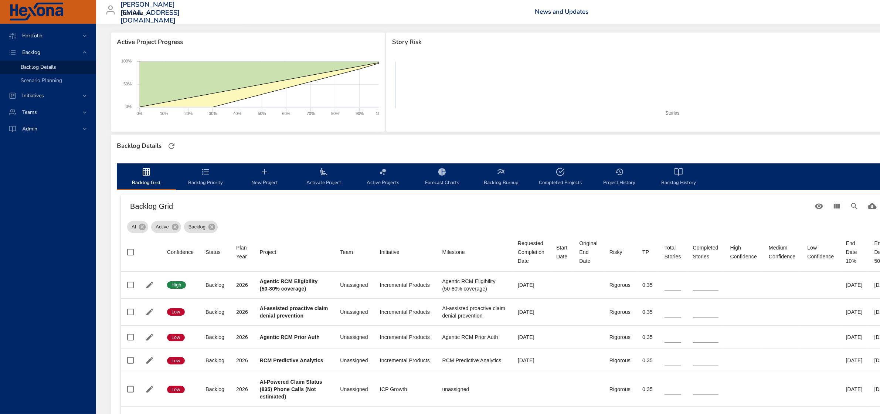
type input "*"
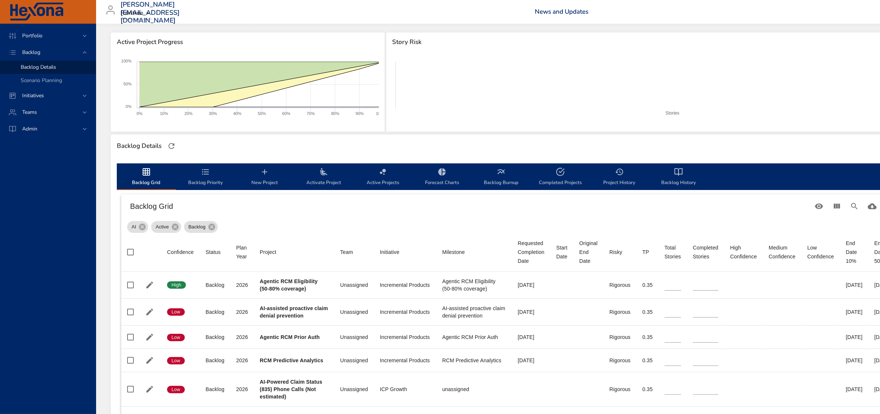
type input "*"
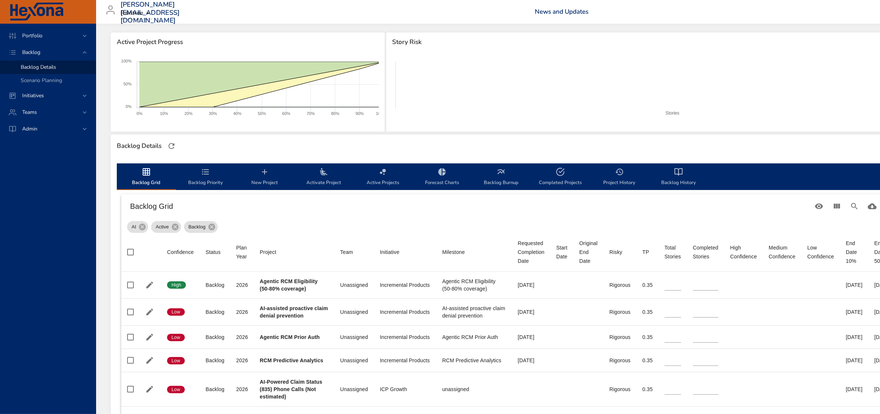
type input "*"
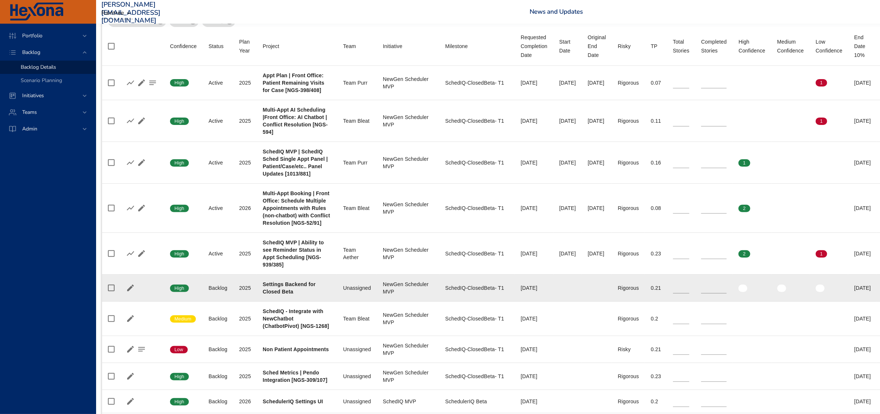
scroll to position [277, 19]
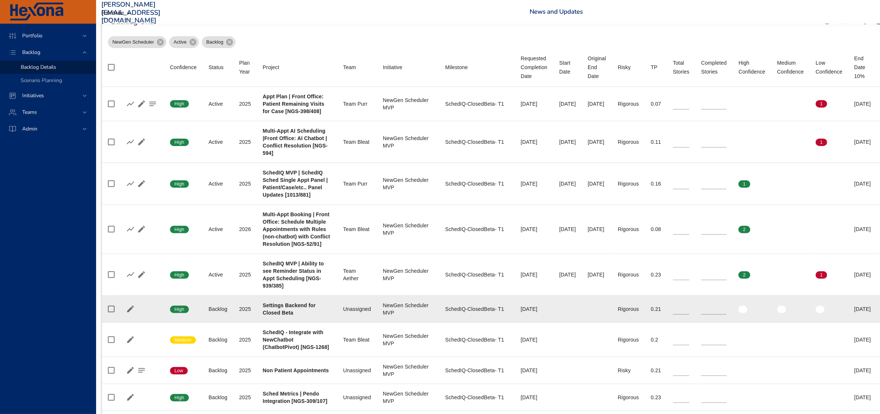
click at [301, 311] on div "Settings Backend for Closed Beta" at bounding box center [297, 309] width 68 height 15
drag, startPoint x: 263, startPoint y: 308, endPoint x: 308, endPoint y: 315, distance: 45.7
click at [308, 315] on div "Settings Backend for Closed Beta" at bounding box center [297, 309] width 68 height 15
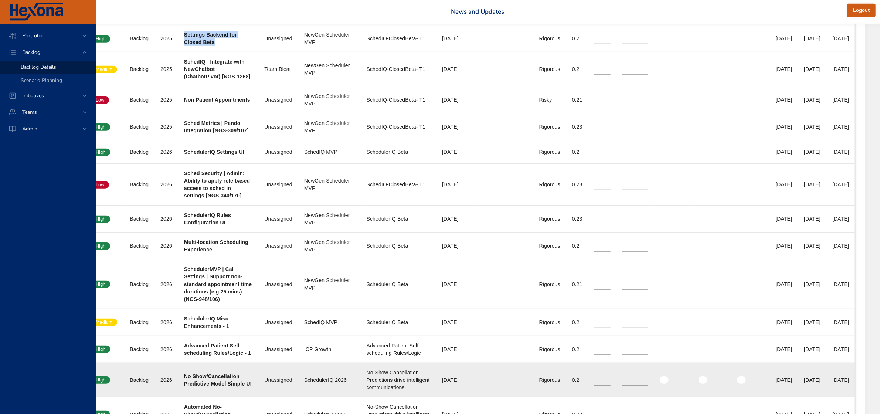
scroll to position [555, 134]
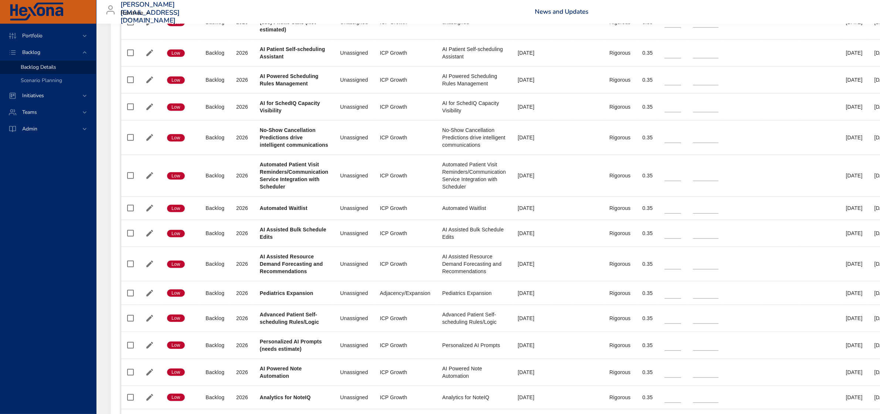
scroll to position [462, 0]
